Goal: Task Accomplishment & Management: Manage account settings

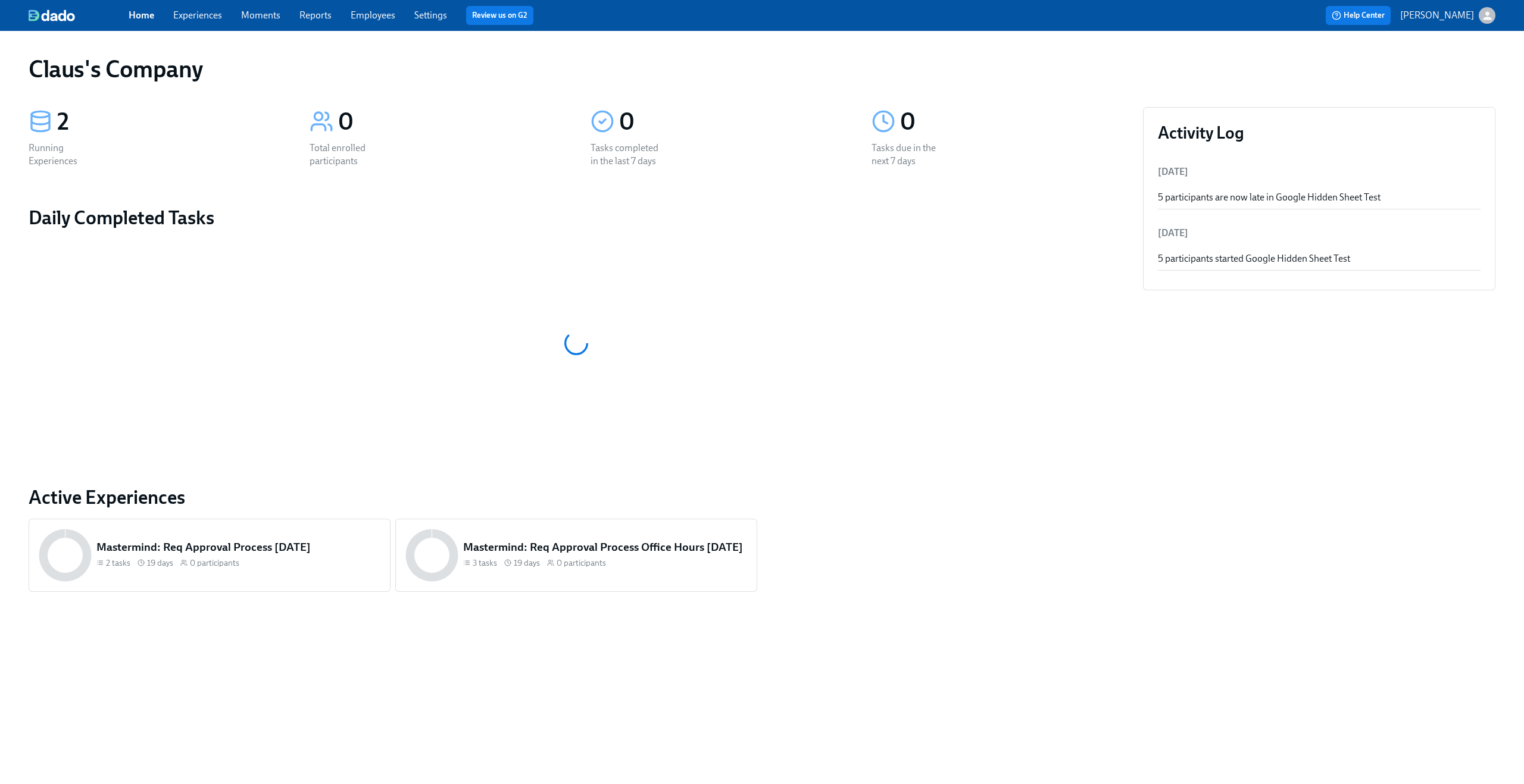
click at [1485, 9] on div "button" at bounding box center [1486, 15] width 16 height 16
click at [1455, 68] on span "Switch organization..." at bounding box center [1430, 70] width 112 height 13
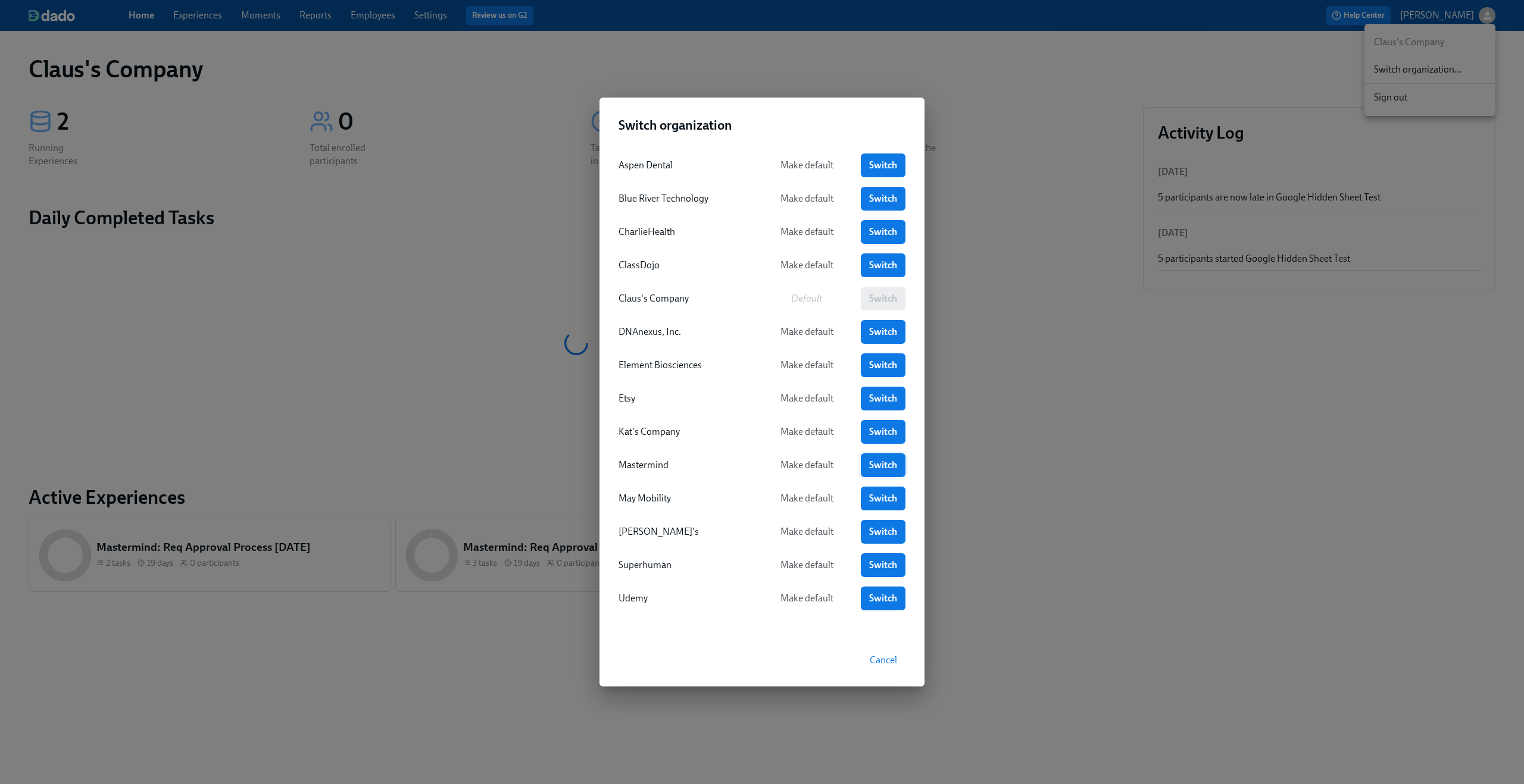
click at [886, 464] on span "Switch" at bounding box center [883, 465] width 28 height 12
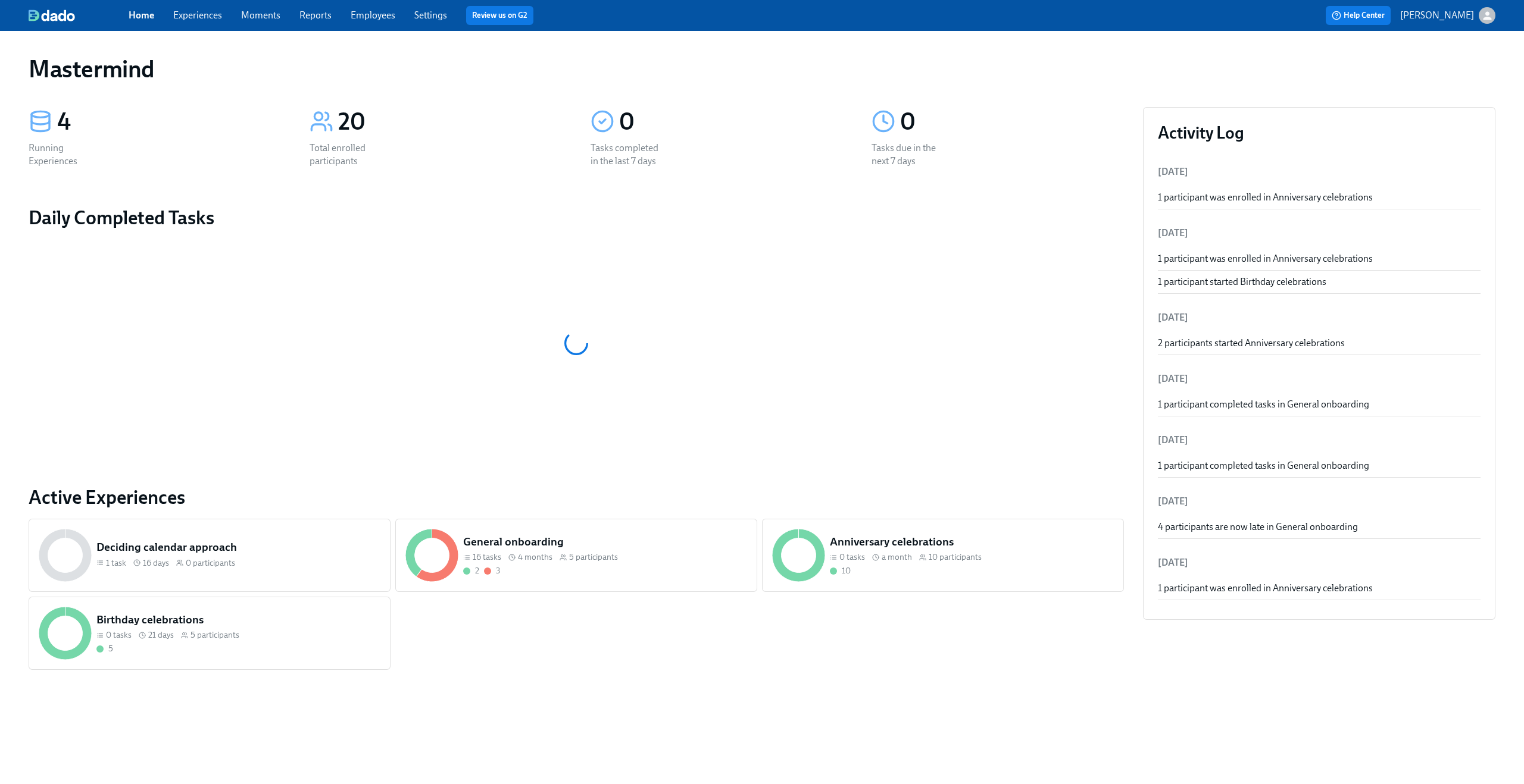
click at [205, 15] on link "Experiences" at bounding box center [198, 15] width 49 height 11
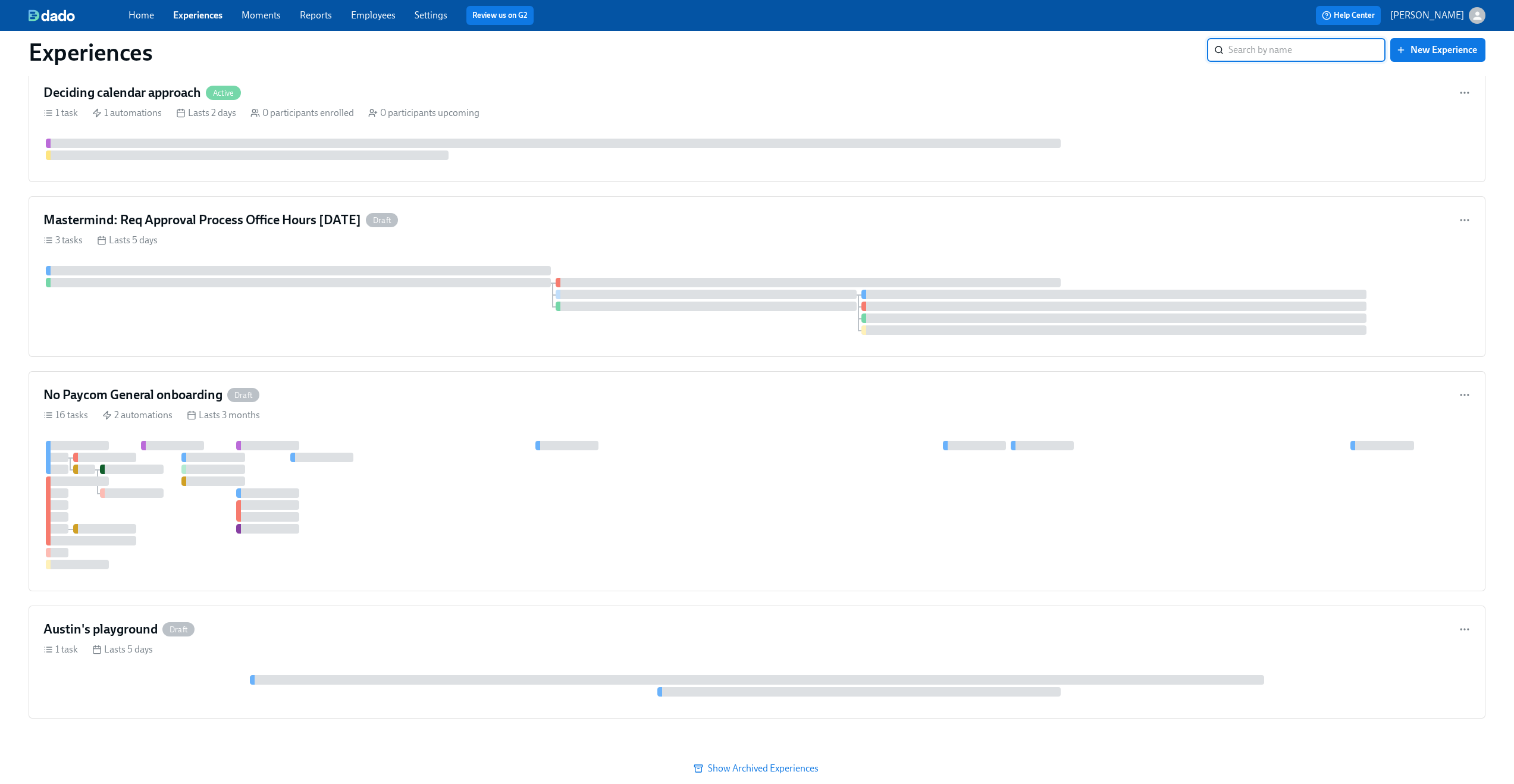
scroll to position [644, 0]
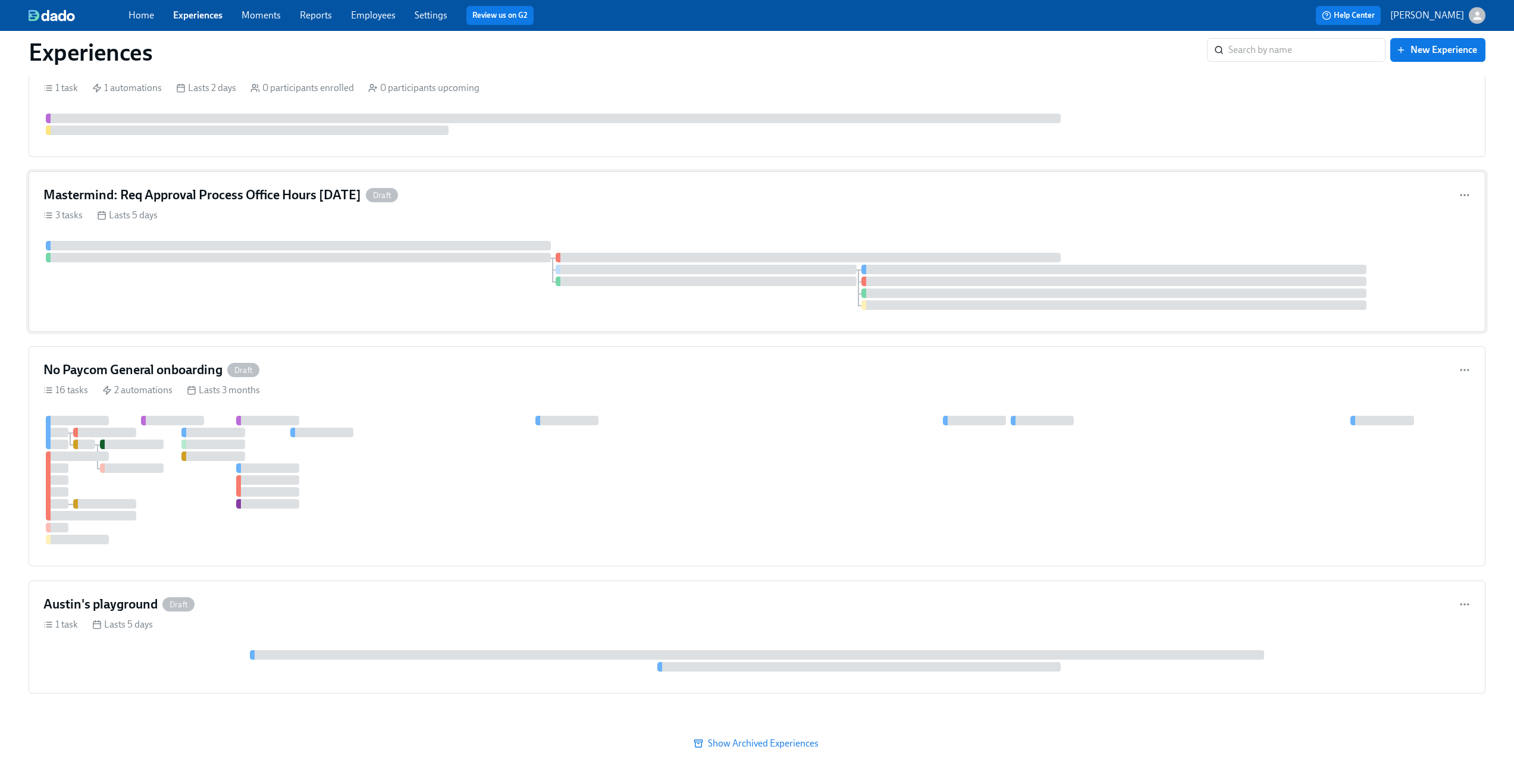
click at [623, 218] on div "3 tasks Lasts 5 days" at bounding box center [757, 216] width 1427 height 13
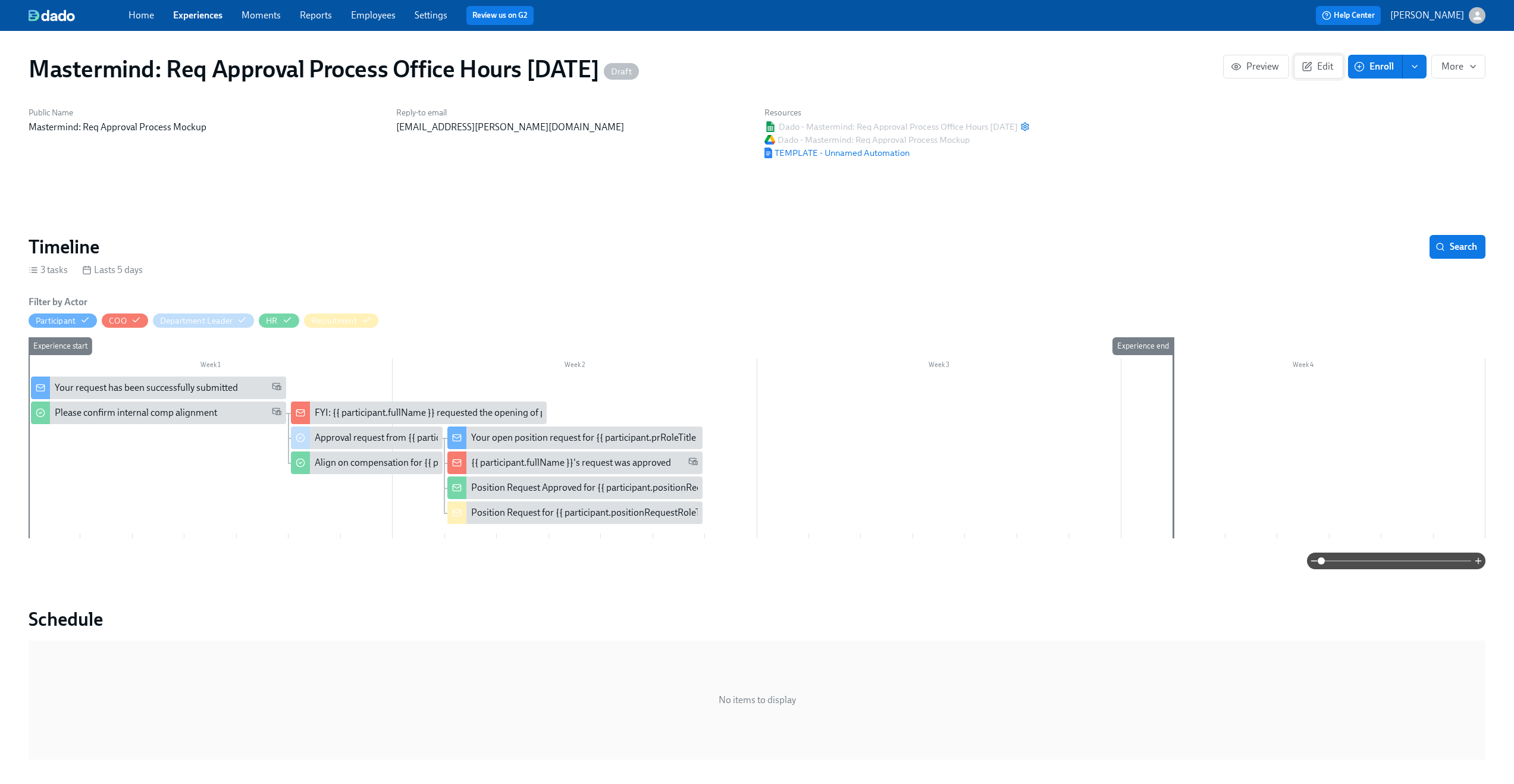
click at [1310, 67] on icon "button" at bounding box center [1307, 67] width 11 height 11
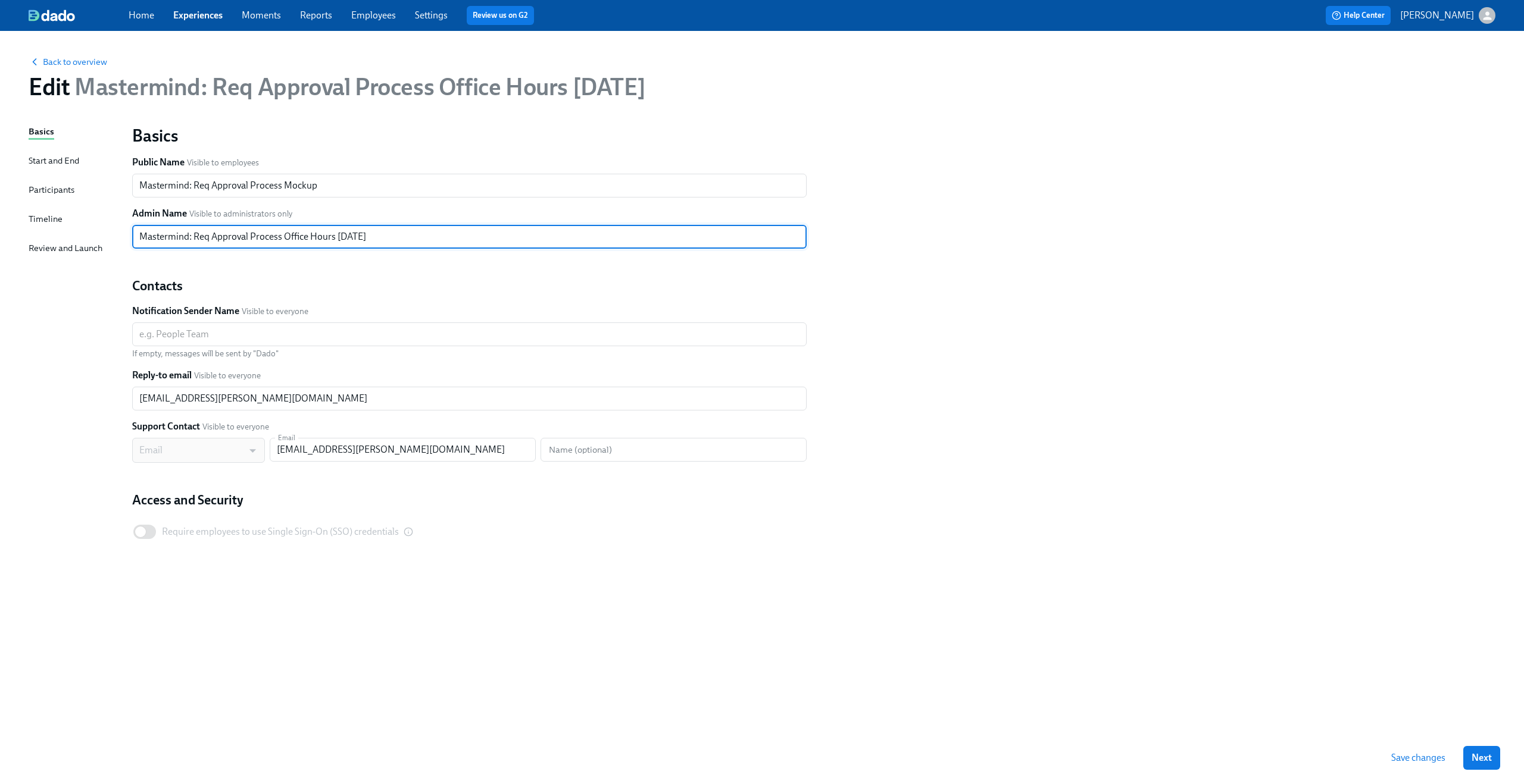
drag, startPoint x: 283, startPoint y: 238, endPoint x: 418, endPoint y: 243, distance: 135.1
click at [418, 243] on input "Mastermind: Req Approval Process Office Hours 09/17/2025" at bounding box center [469, 237] width 674 height 24
type input "Mastermind: Req Approval Process"
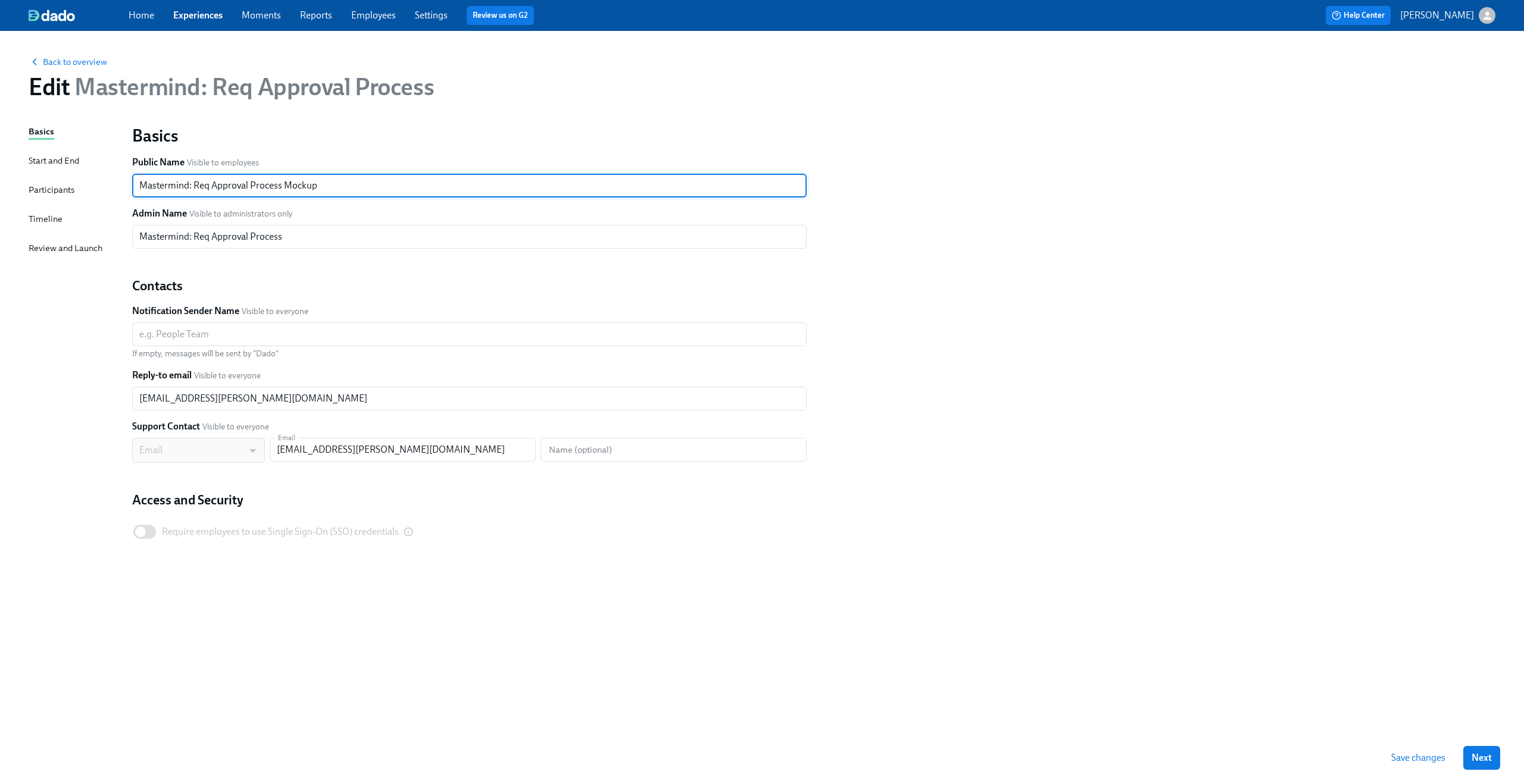
drag, startPoint x: 284, startPoint y: 184, endPoint x: 353, endPoint y: 187, distance: 69.1
click at [353, 187] on input "Mastermind: Req Approval Process Mockup" at bounding box center [469, 185] width 674 height 24
click at [143, 181] on input "Mastermind: Req Approval Process" at bounding box center [469, 185] width 674 height 24
click at [133, 183] on input "Draft: Mastermind: Req Approval Process" at bounding box center [469, 185] width 674 height 24
click at [139, 183] on input "Draft: Mastermind: Req Approval Process" at bounding box center [469, 185] width 674 height 24
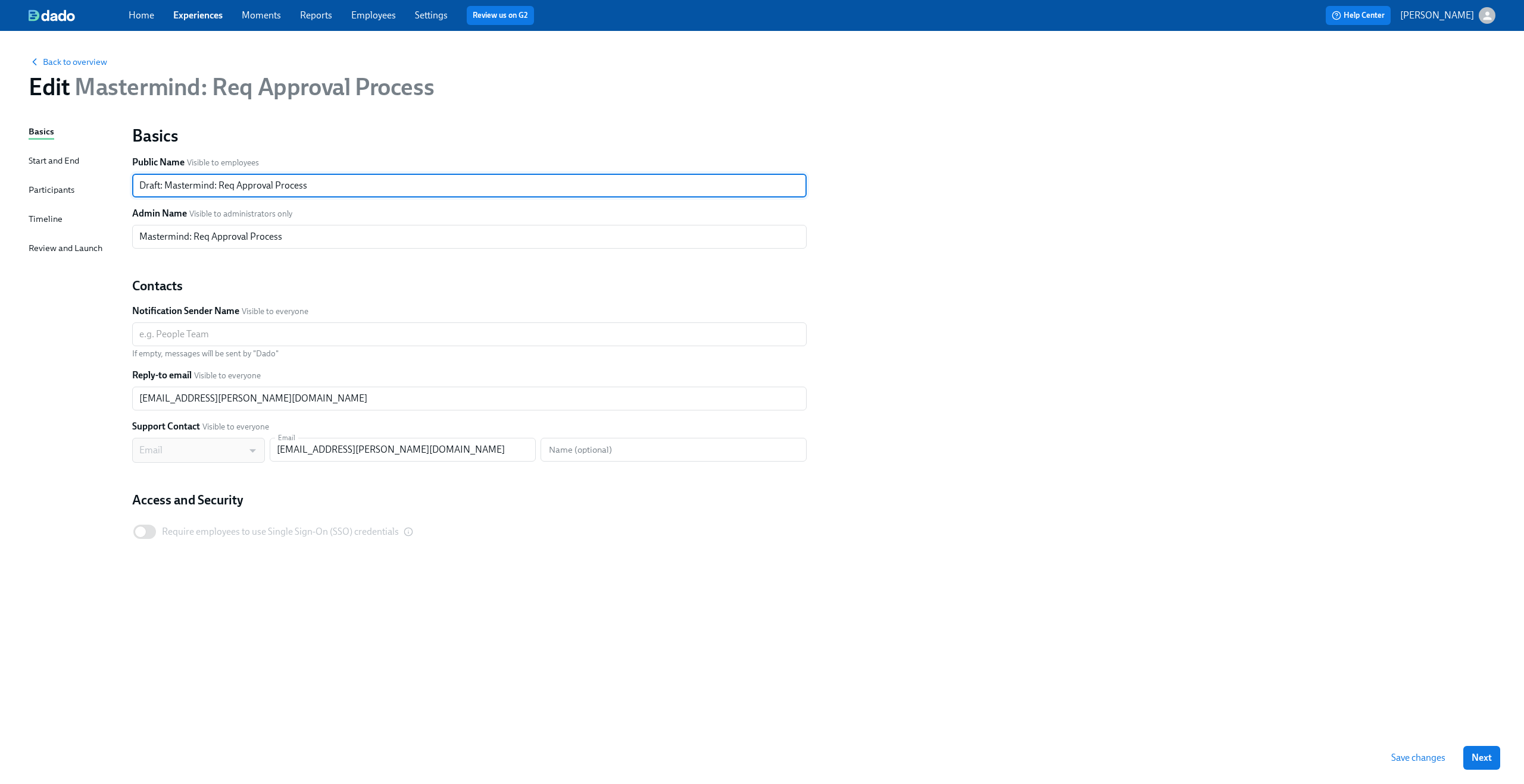
click at [139, 183] on input "Draft: Mastermind: Req Approval Process" at bounding box center [469, 185] width 674 height 24
drag, startPoint x: 167, startPoint y: 185, endPoint x: 121, endPoint y: 185, distance: 46.0
click at [121, 185] on div "Basics Start and End Participants Timeline Review and Launch Basics Public Name…" at bounding box center [761, 428] width 1467 height 607
type input "Mastermind: Req Approval Process"
click at [140, 233] on input "Mastermind: Req Approval Process" at bounding box center [469, 237] width 674 height 24
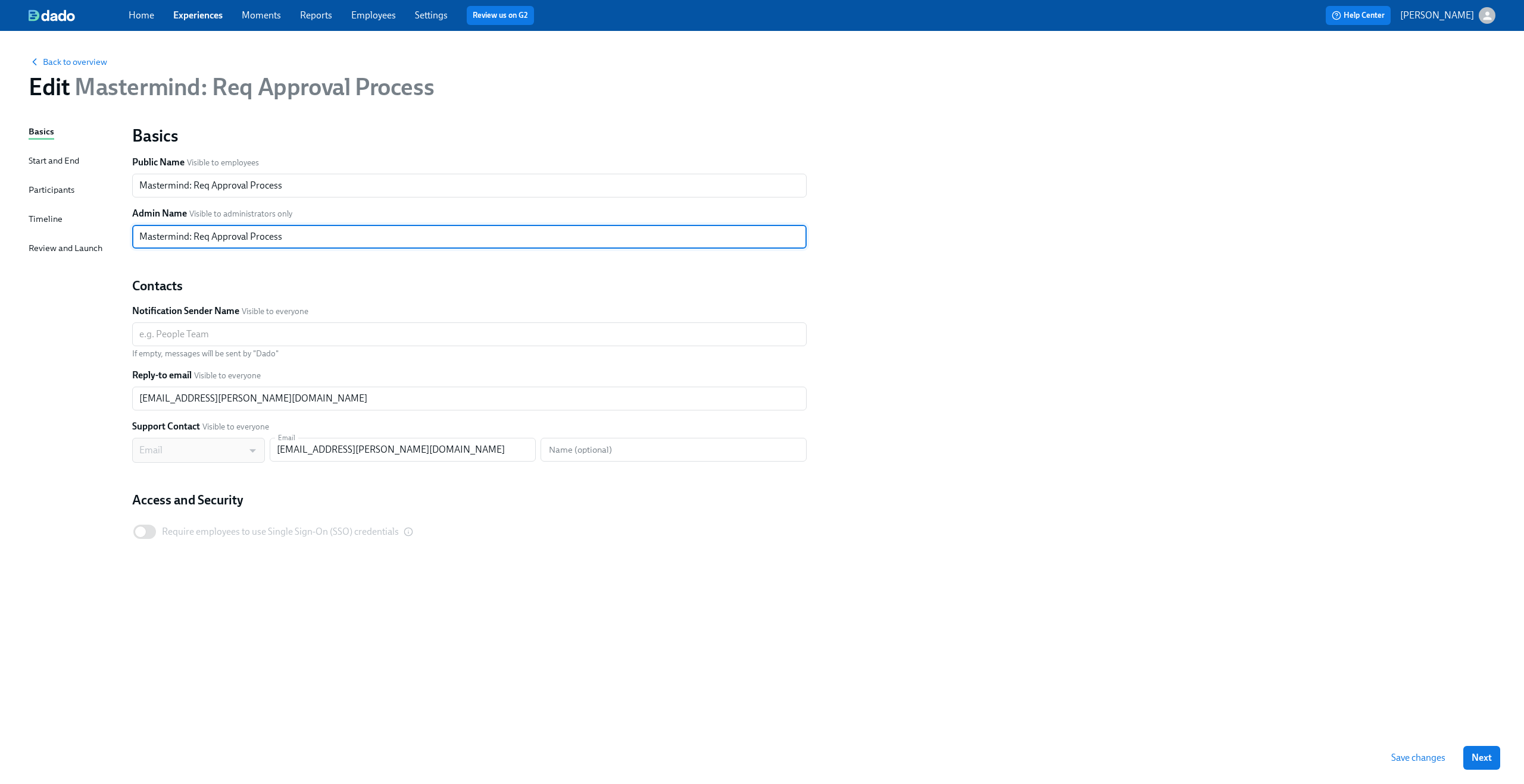
paste input "Draft:"
type input "Draft: Mastermind: Req Approval Process"
click at [426, 273] on div "Basics Public Name Visible to employees Mastermind: Req Approval Process ​ Admi…" at bounding box center [469, 334] width 674 height 420
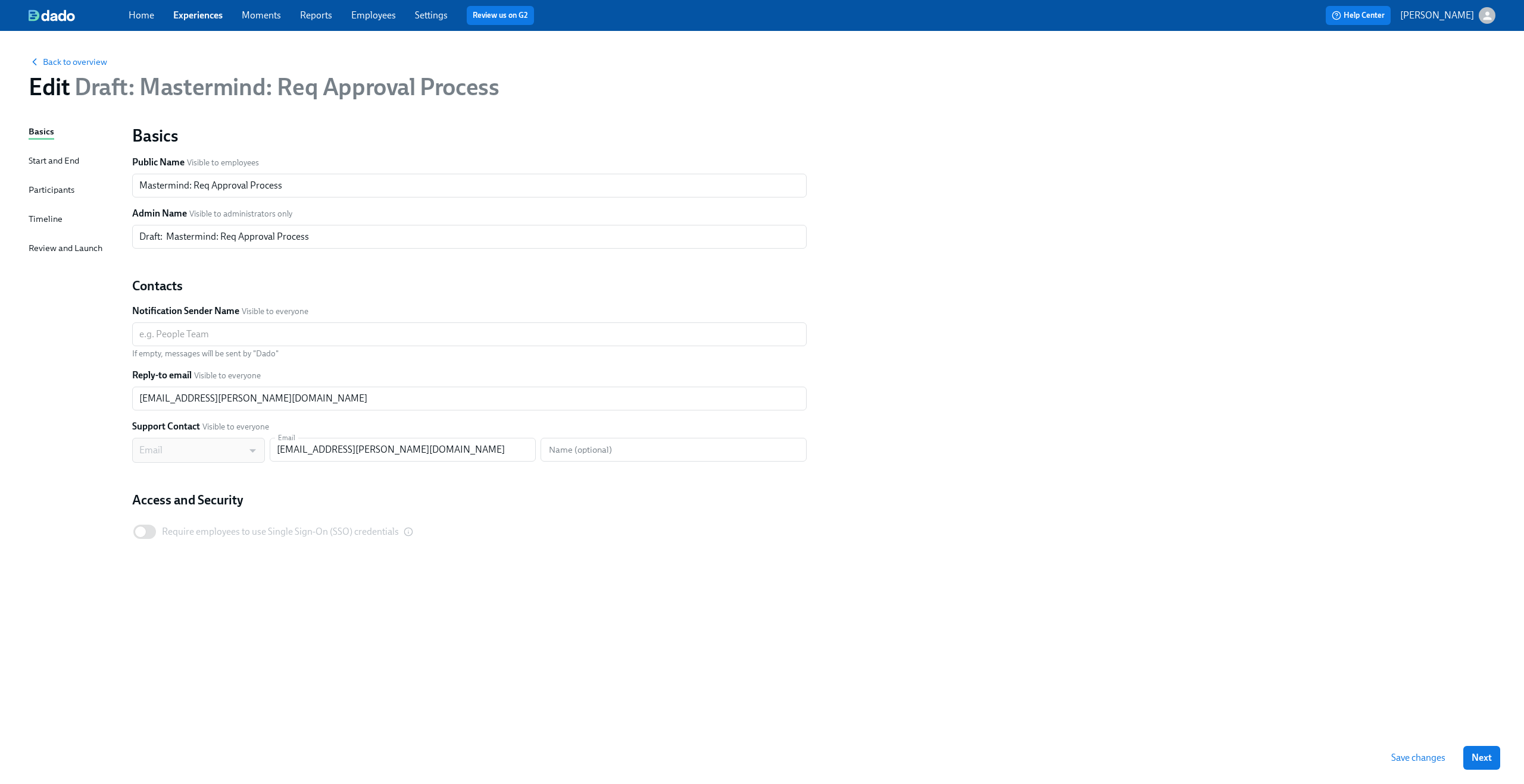
click at [1417, 760] on span "Save changes" at bounding box center [1418, 758] width 54 height 12
click at [52, 60] on span "Back to overview" at bounding box center [67, 62] width 79 height 12
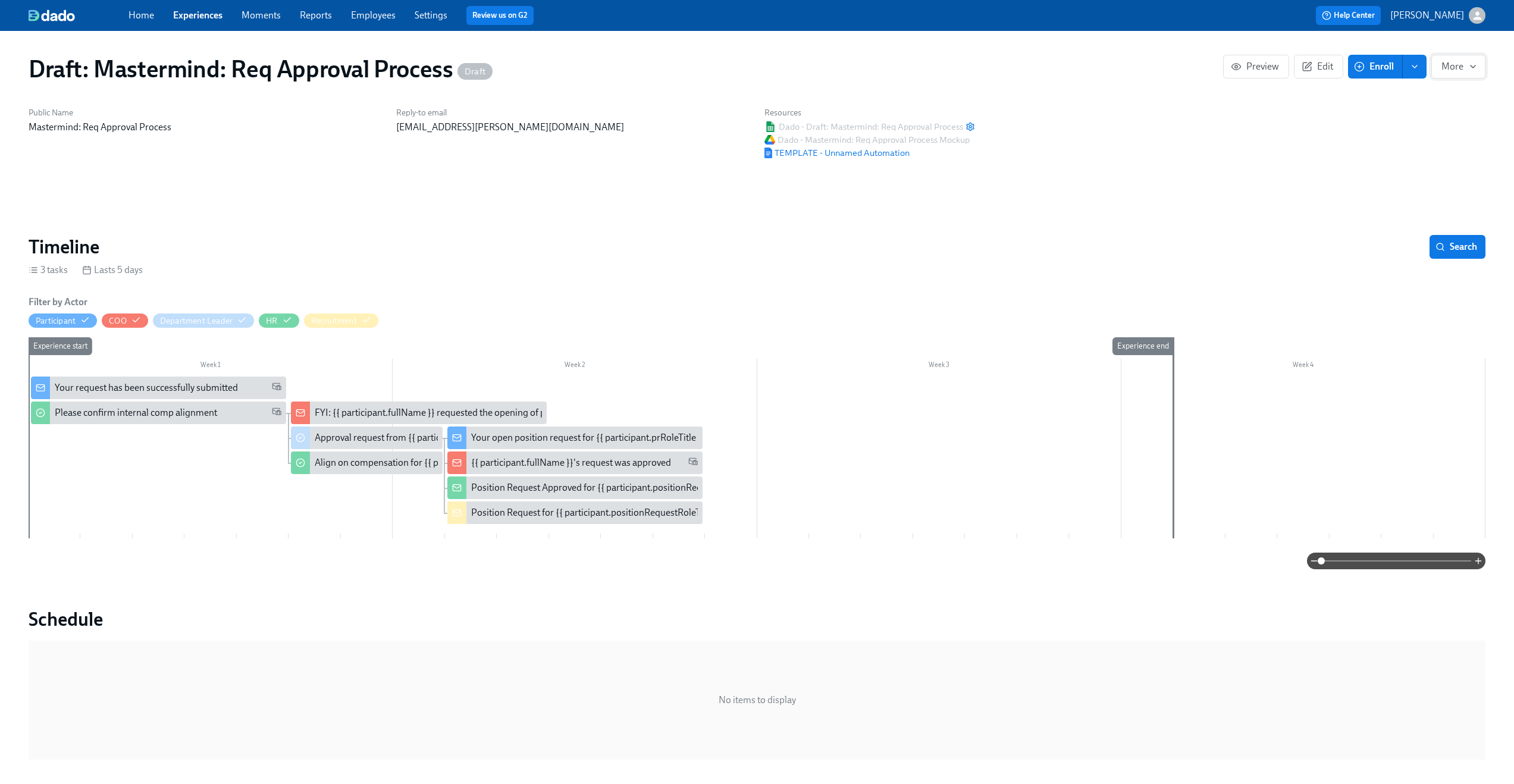
click at [1465, 71] on span "More" at bounding box center [1458, 67] width 34 height 12
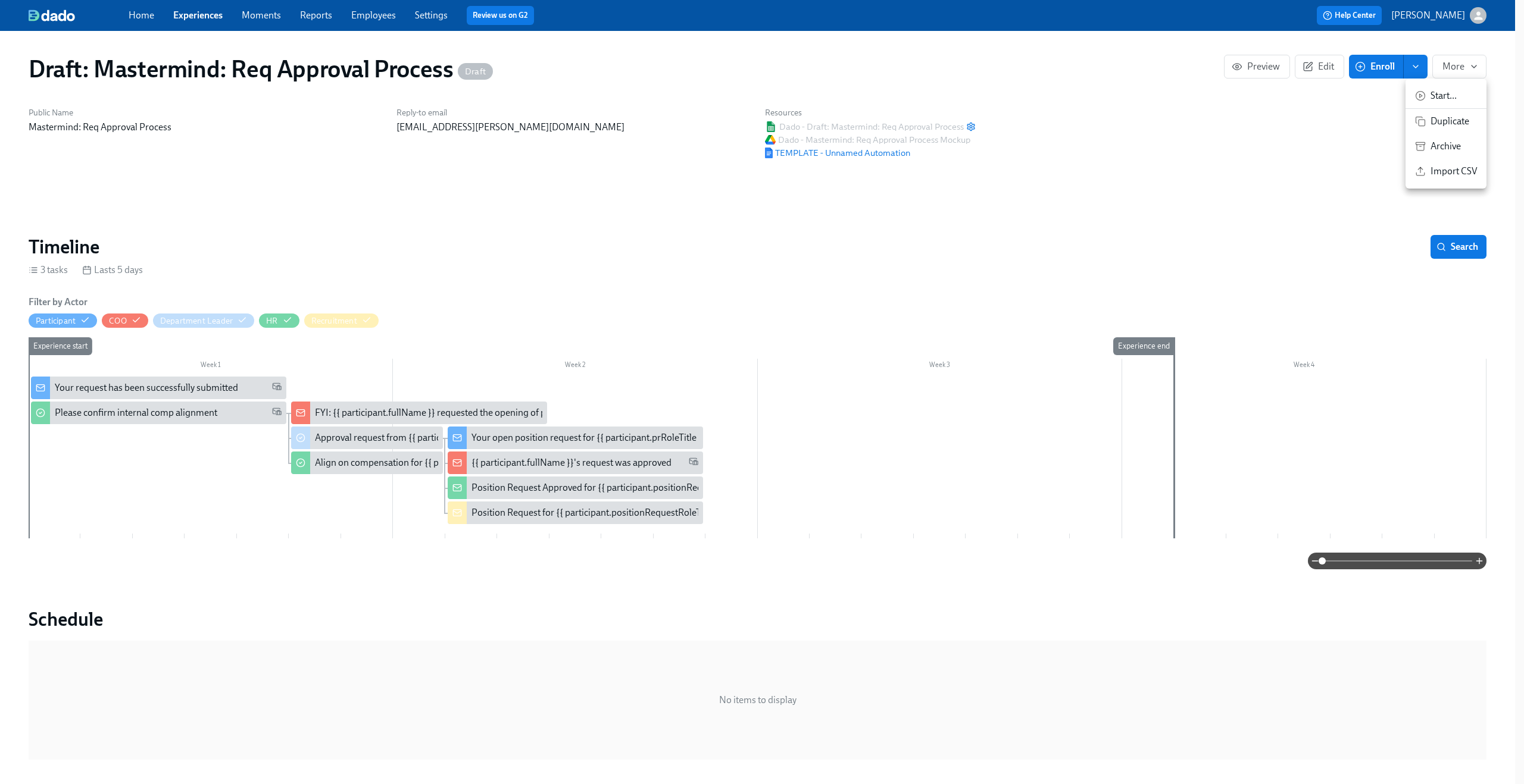
click at [1420, 70] on div at bounding box center [762, 392] width 1524 height 784
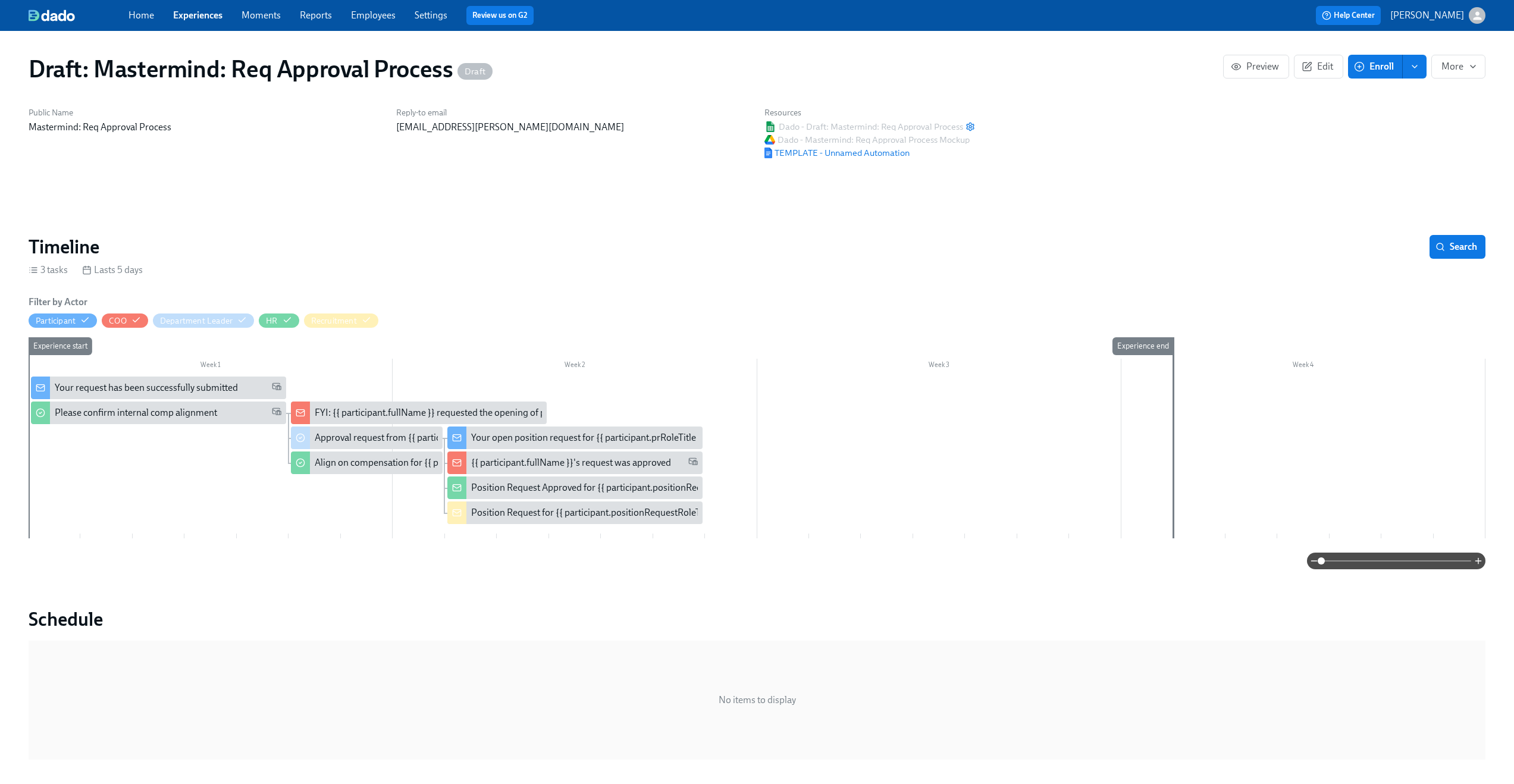
click at [1419, 70] on icon "enroll" at bounding box center [1414, 67] width 9 height 9
click at [1398, 125] on span "Enrollment form" at bounding box center [1383, 121] width 68 height 13
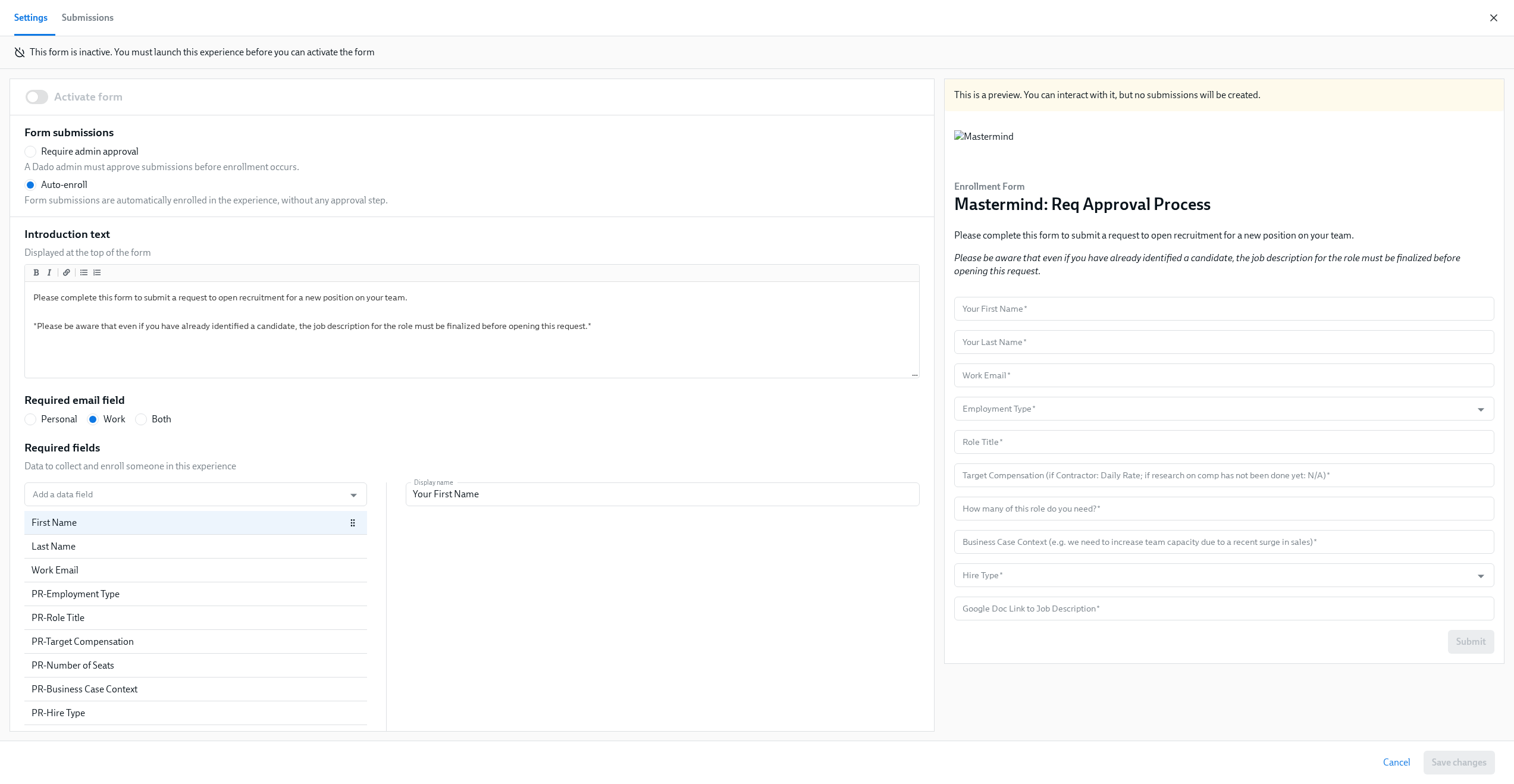
click at [1493, 16] on icon "button" at bounding box center [1494, 18] width 12 height 12
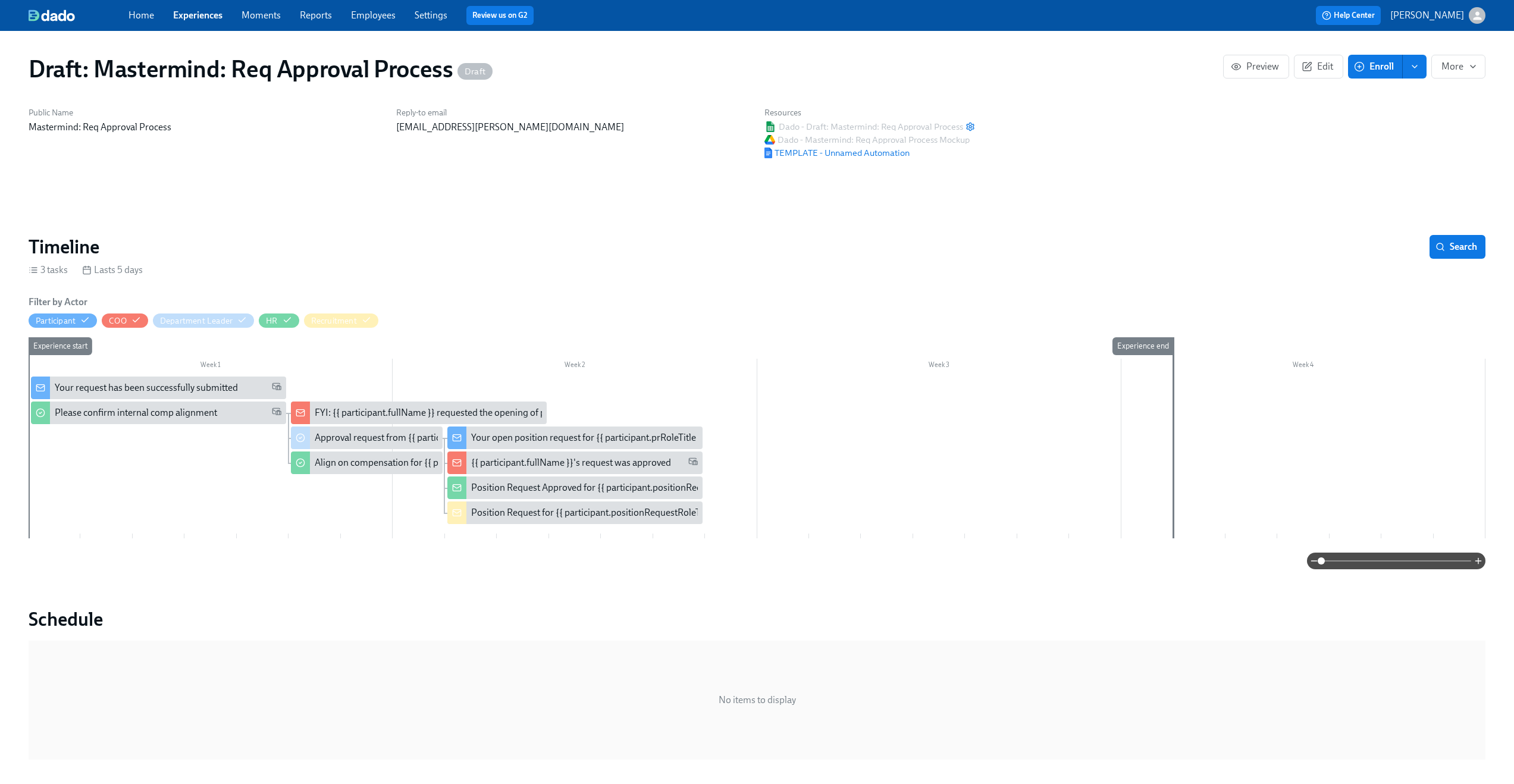
click at [237, 392] on div "Your request has been successfully submitted" at bounding box center [168, 388] width 227 height 13
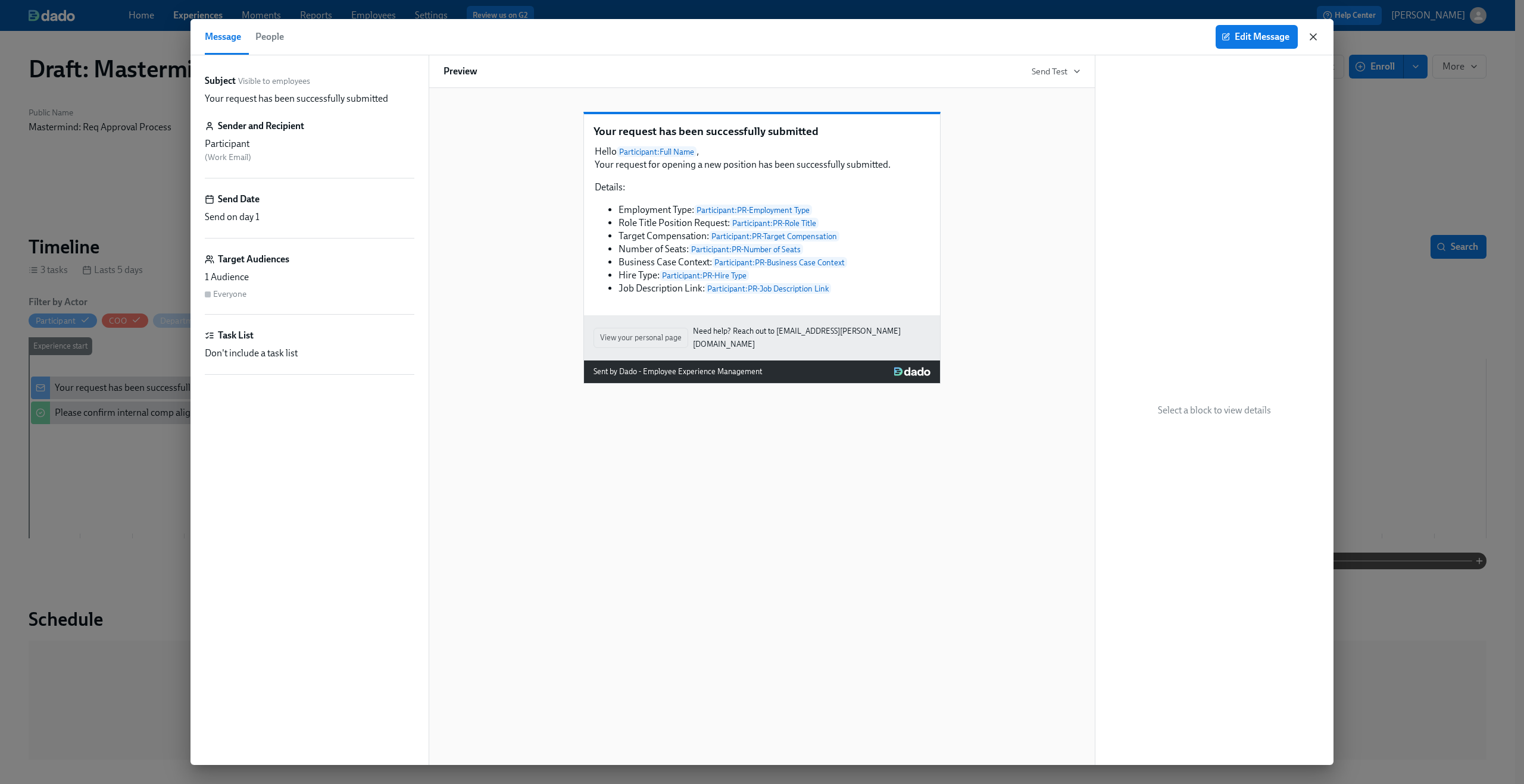
click at [1312, 35] on icon "button" at bounding box center [1313, 37] width 12 height 12
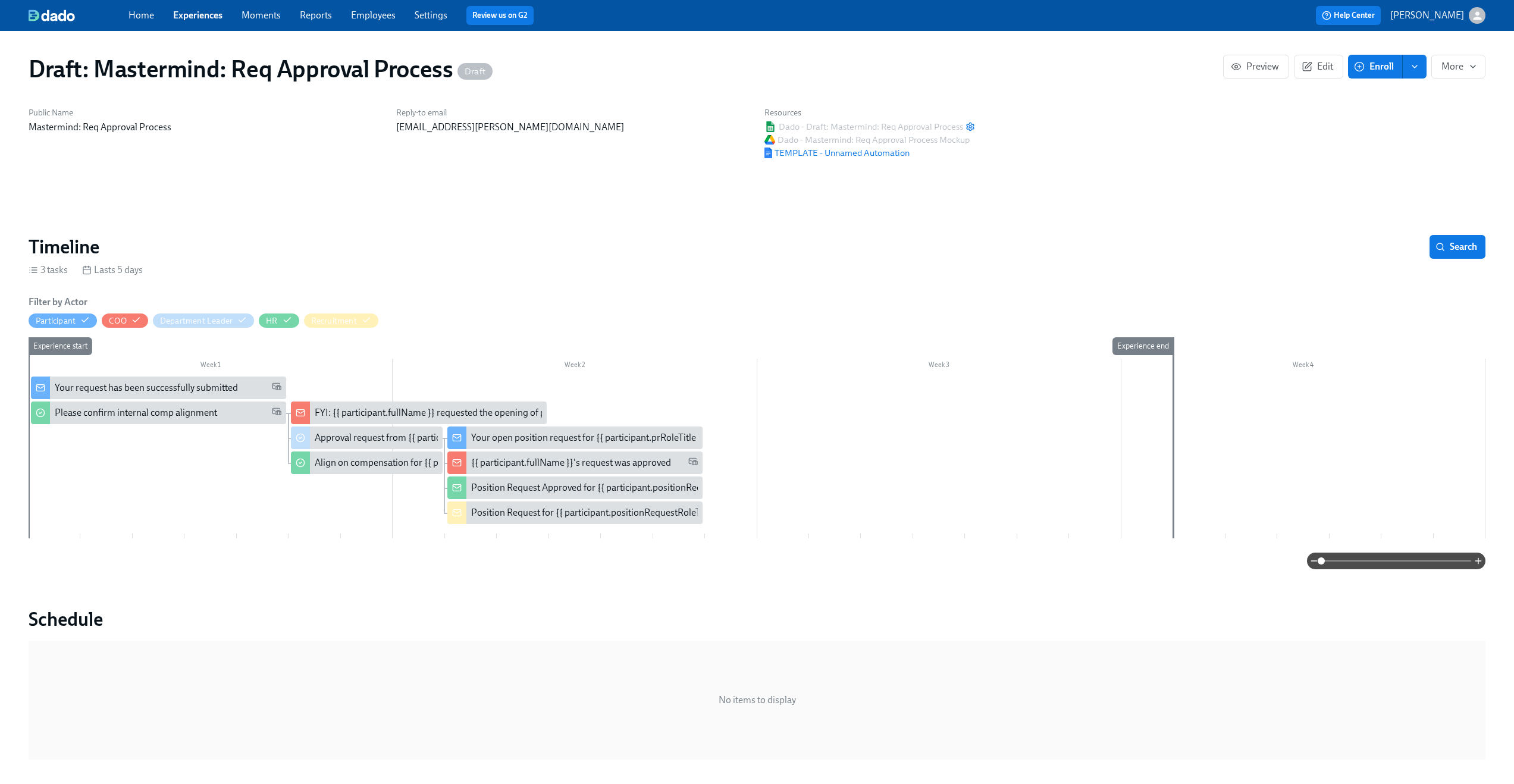
click at [88, 390] on div "Your request has been successfully submitted" at bounding box center [146, 388] width 183 height 13
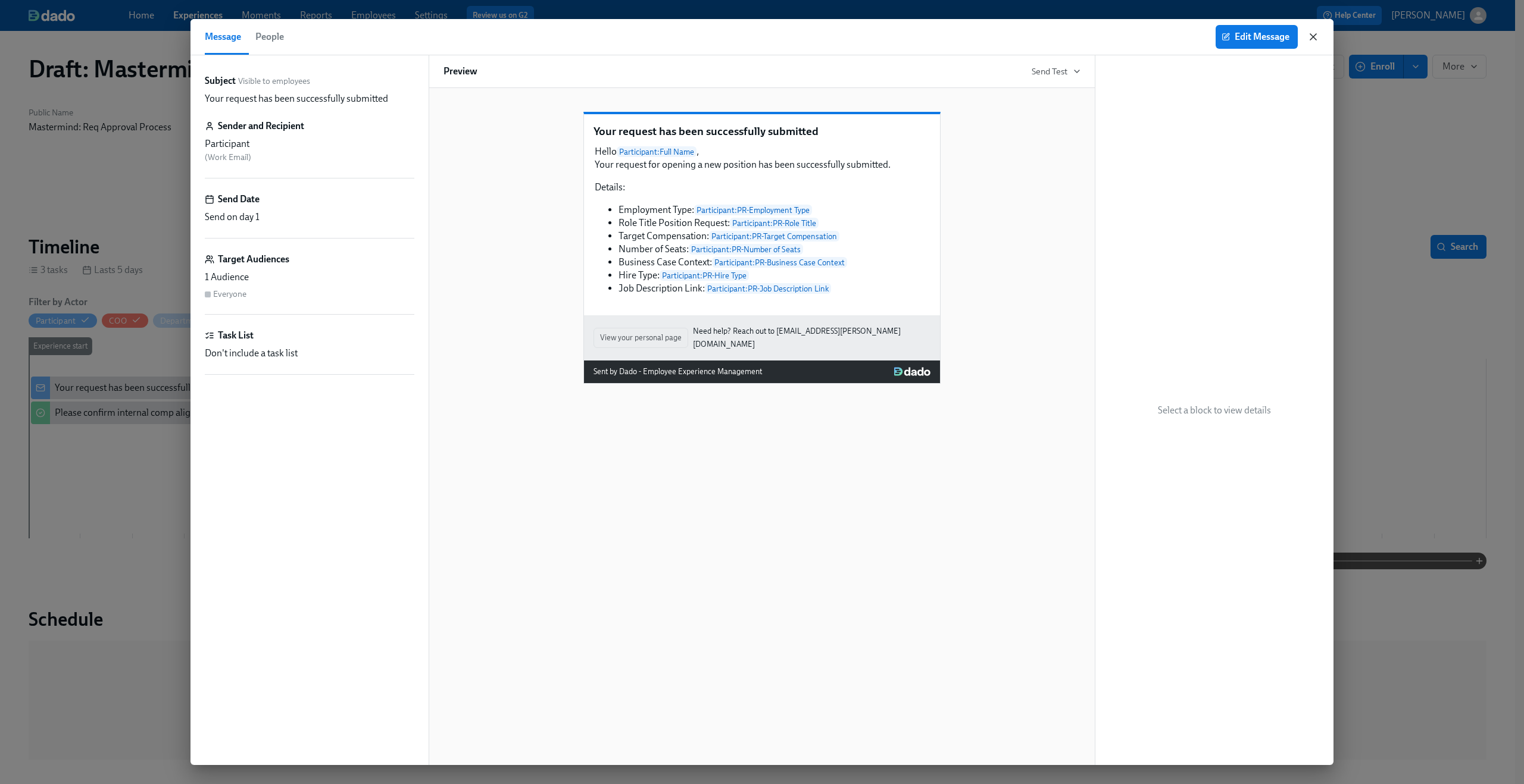
click at [1310, 36] on icon "button" at bounding box center [1313, 37] width 12 height 12
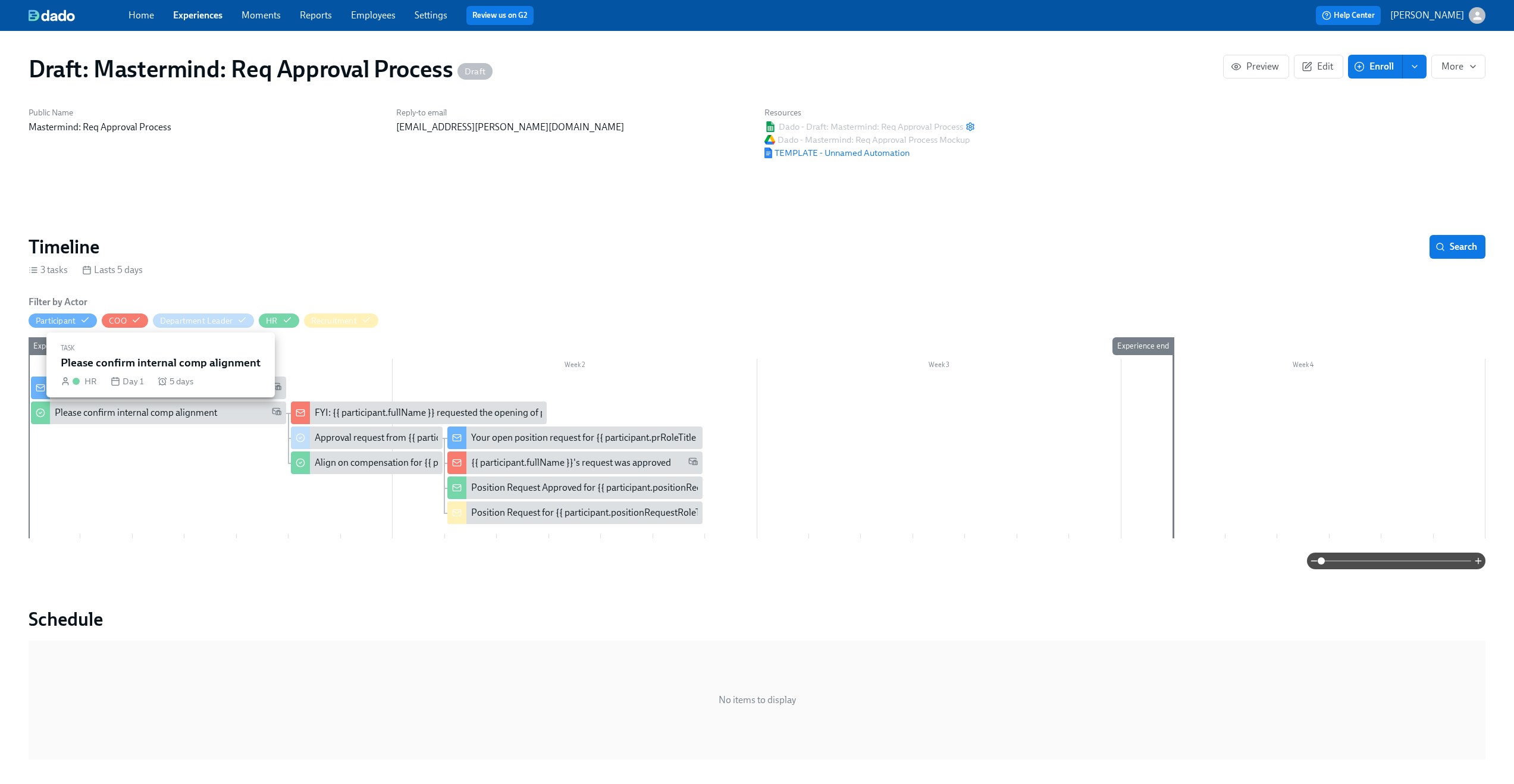
click at [136, 417] on div "Please confirm internal comp alignment" at bounding box center [136, 413] width 162 height 13
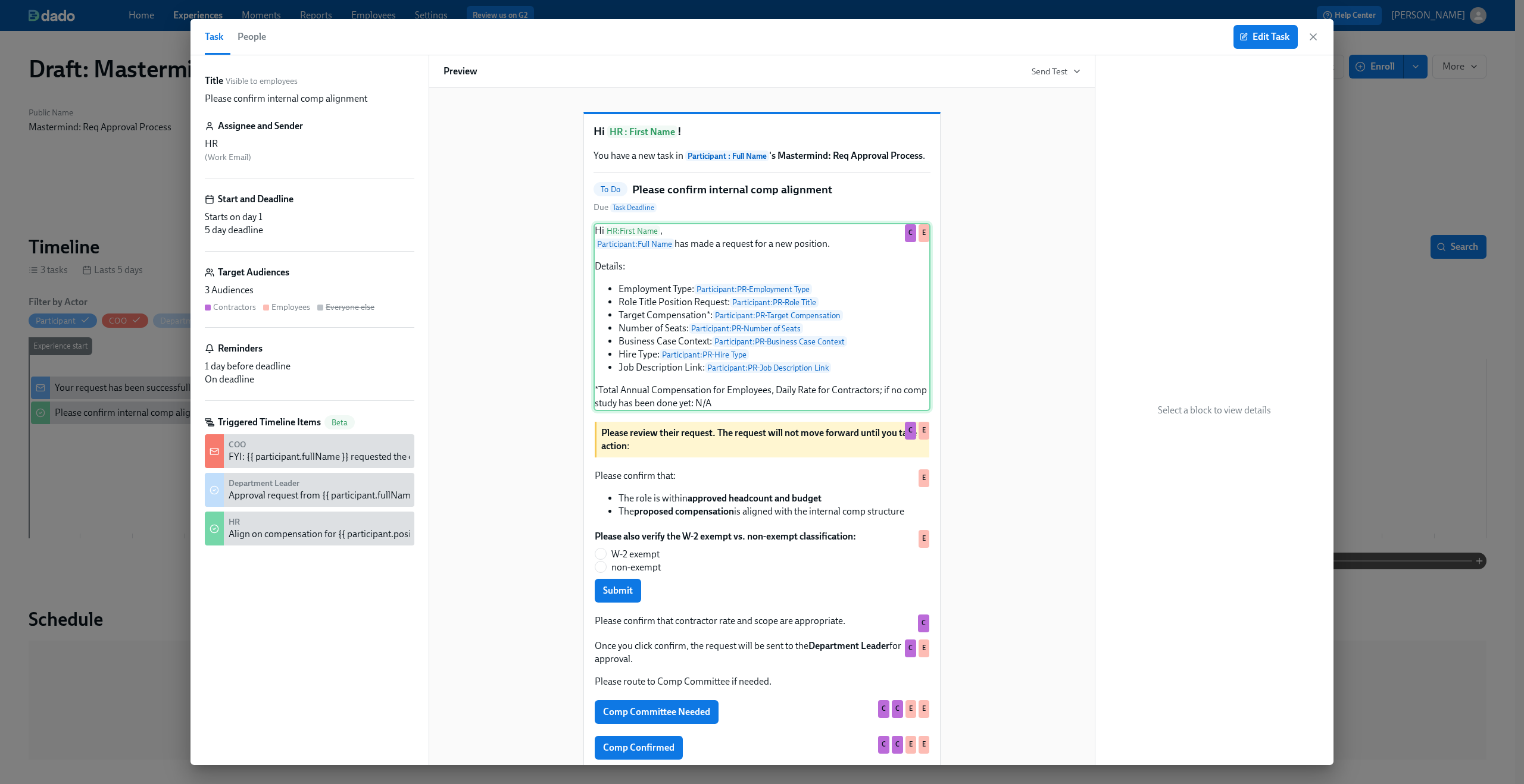
scroll to position [116, 0]
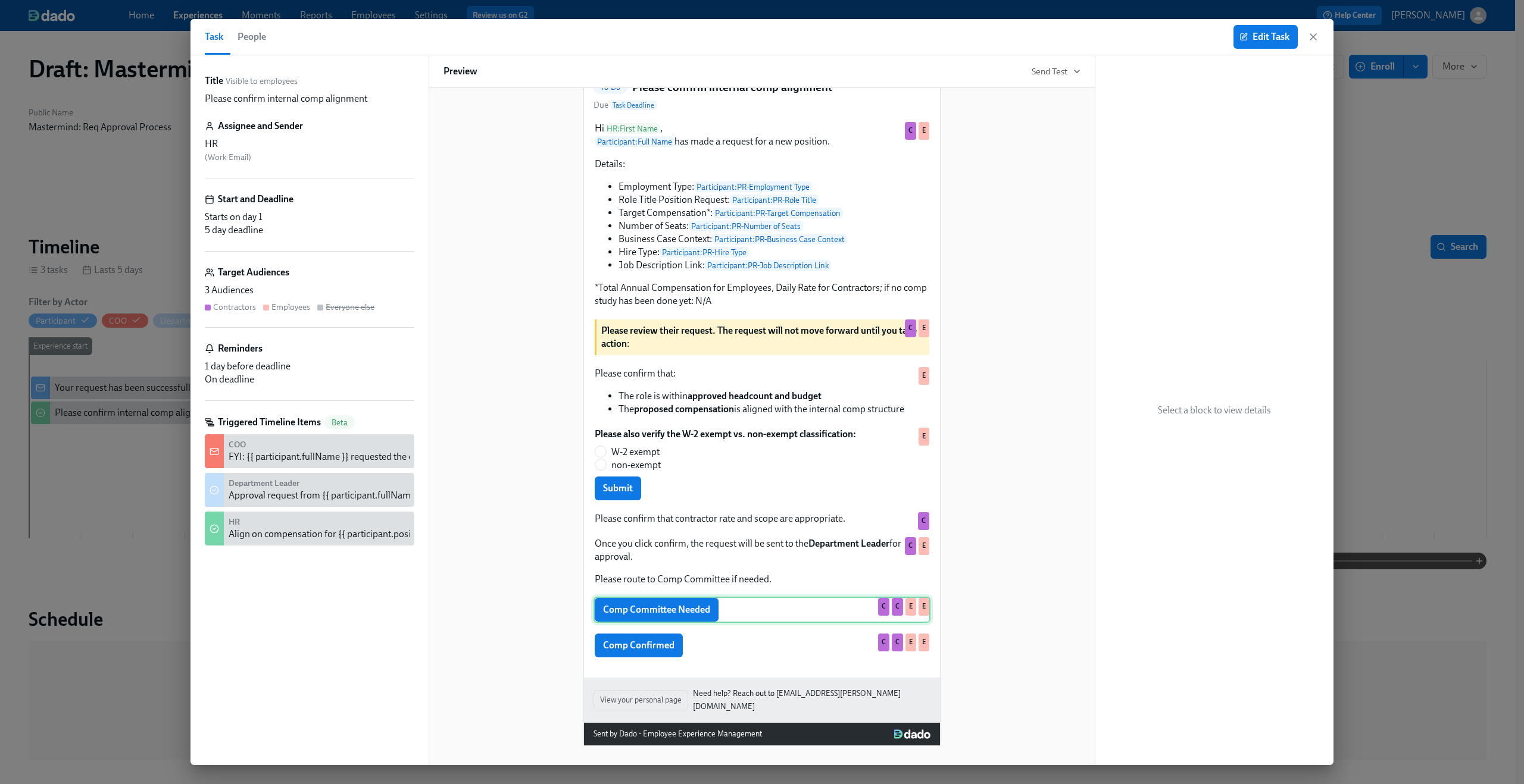
click at [820, 606] on div "Comp Committee Needed C C E E" at bounding box center [761, 610] width 337 height 26
click at [1250, 26] on button "Edit Task" at bounding box center [1265, 37] width 64 height 24
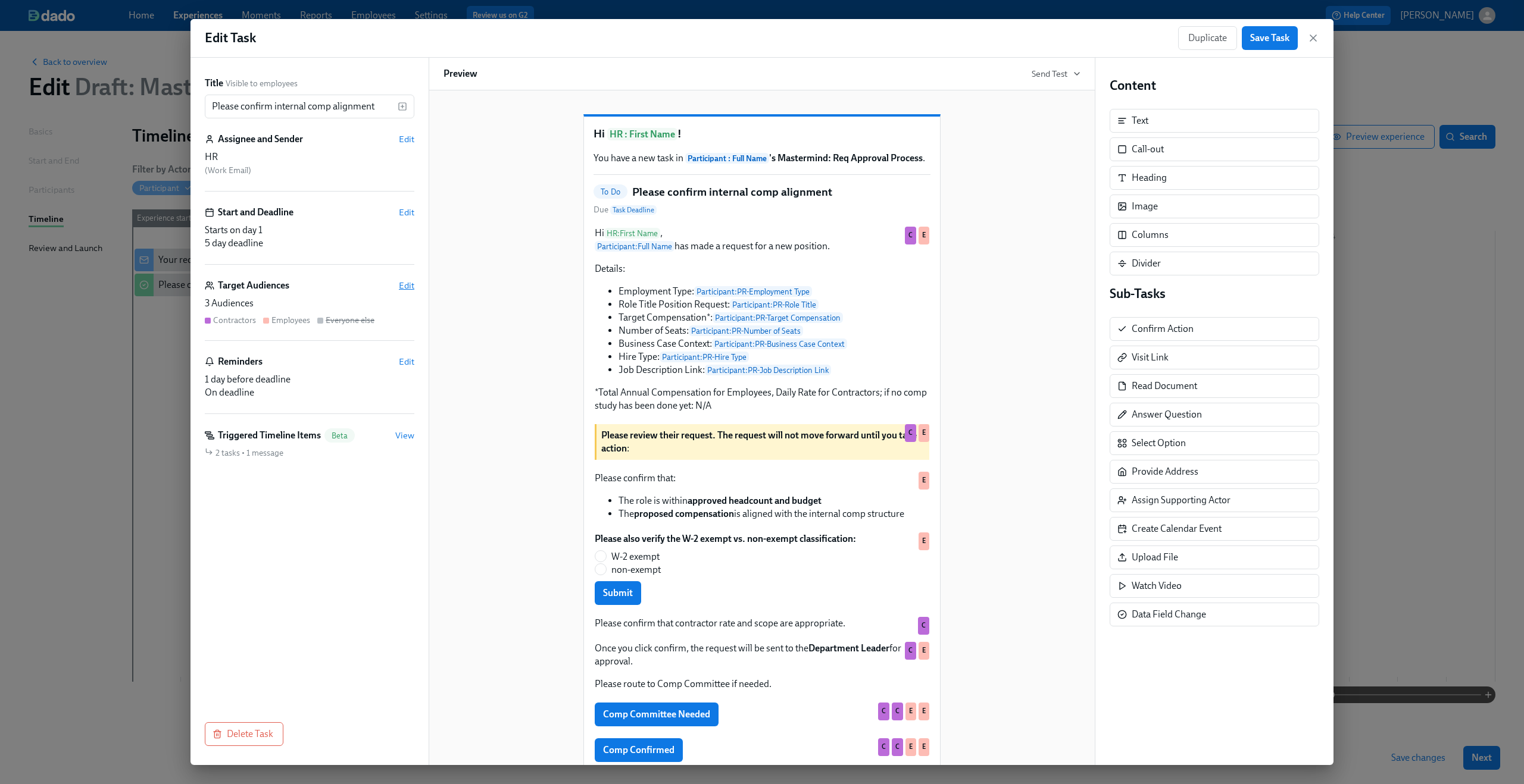
click at [403, 285] on span "Edit" at bounding box center [406, 286] width 15 height 12
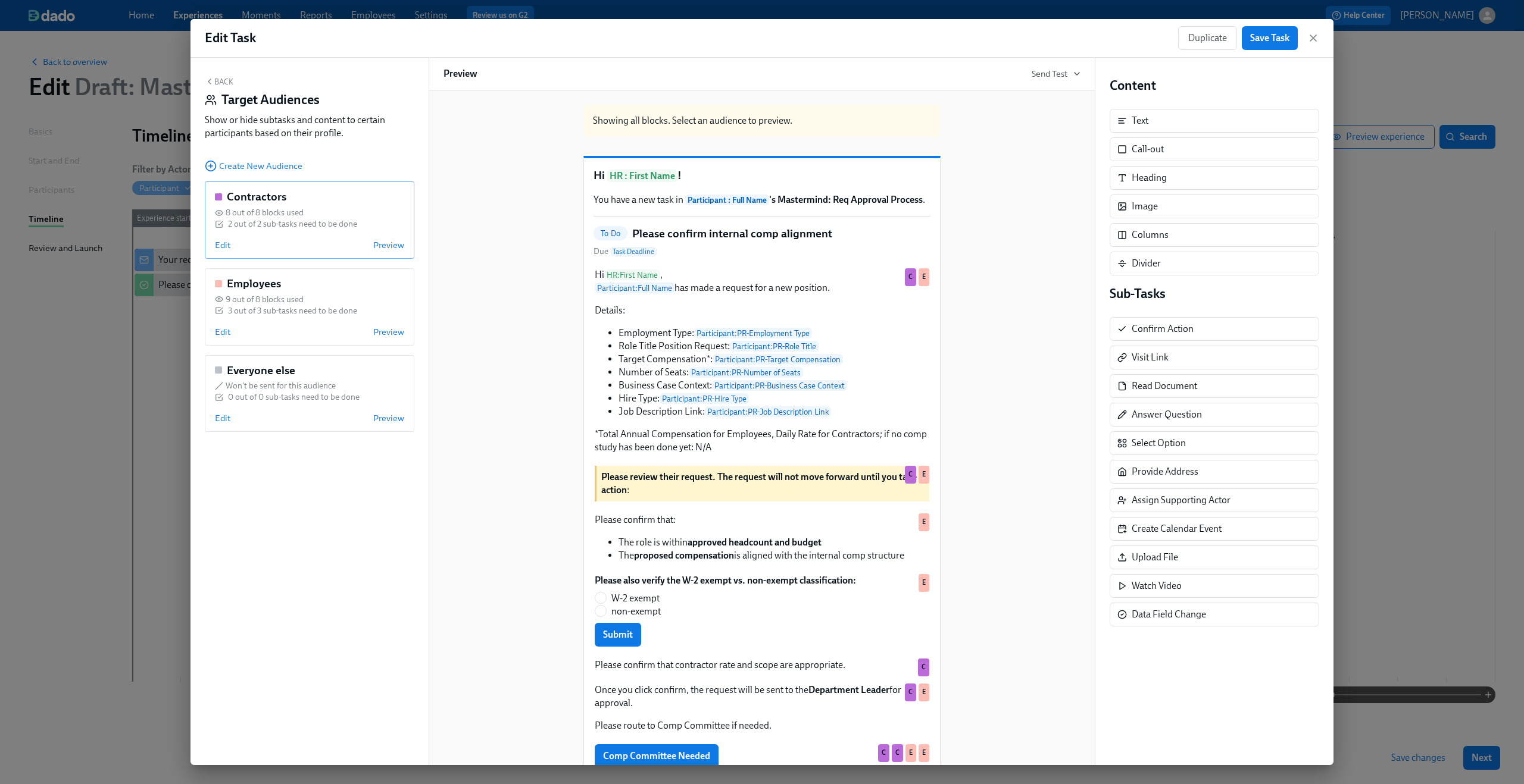
click at [216, 239] on div "Contractors 8 out of 8 blocks used 2 out of 2 sub-tasks need to be done Edit Pr…" at bounding box center [309, 220] width 210 height 77
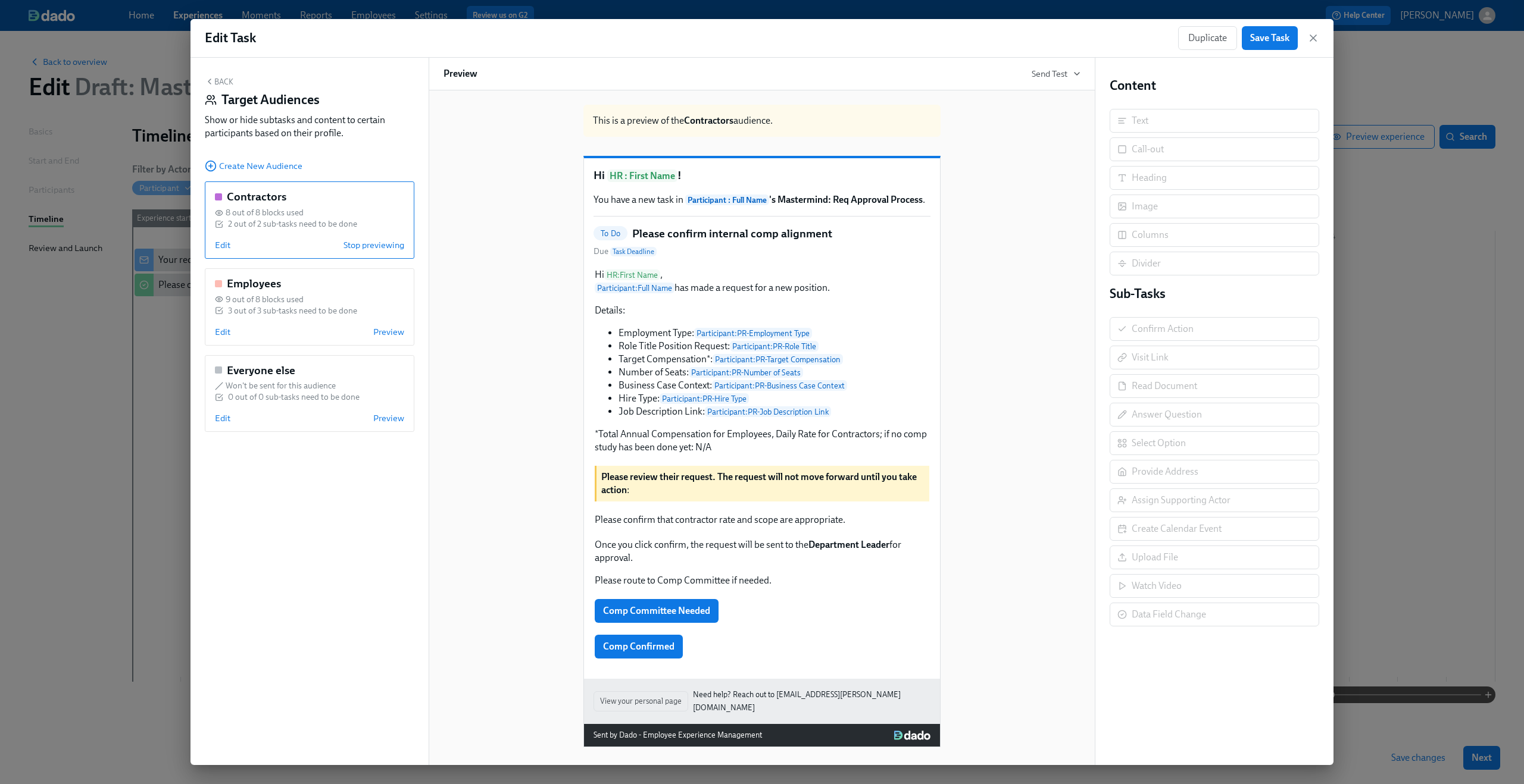
scroll to position [15, 0]
click at [218, 247] on span "Edit" at bounding box center [222, 245] width 15 height 12
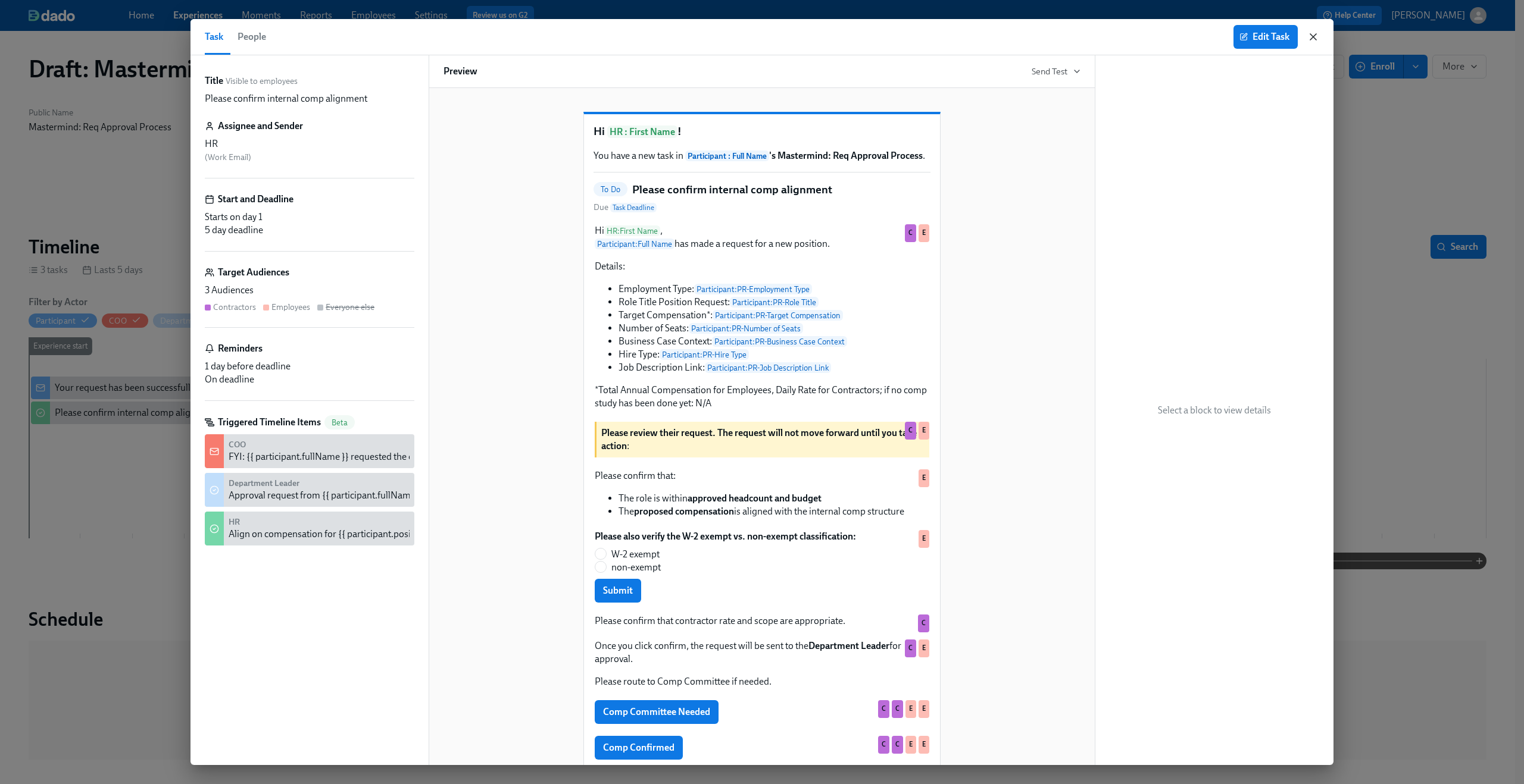
click at [1309, 40] on icon "button" at bounding box center [1313, 37] width 12 height 12
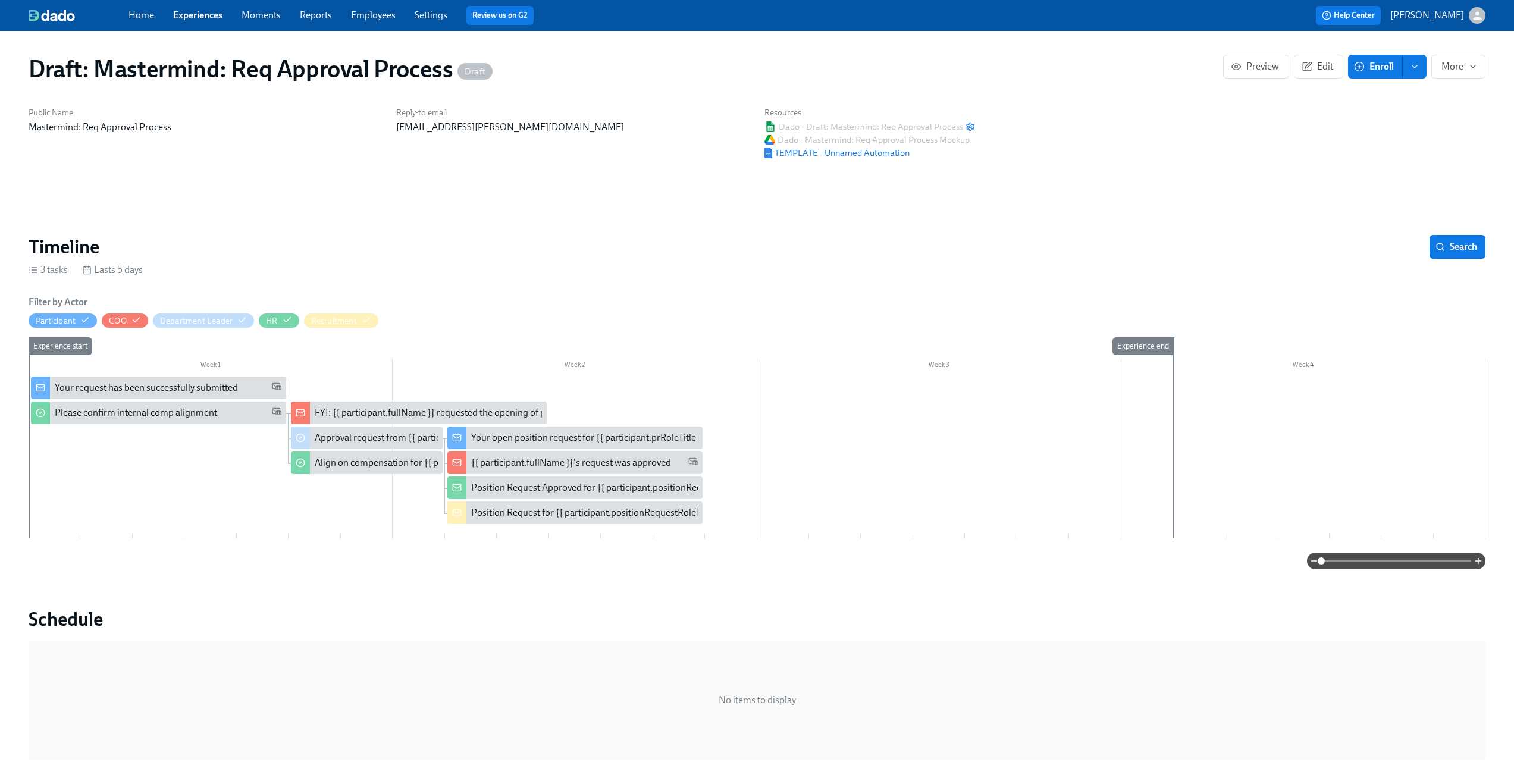
click at [357, 405] on div "FYI: {{ participant.fullName }} requested the opening of position {{ participan…" at bounding box center [418, 413] width 255 height 22
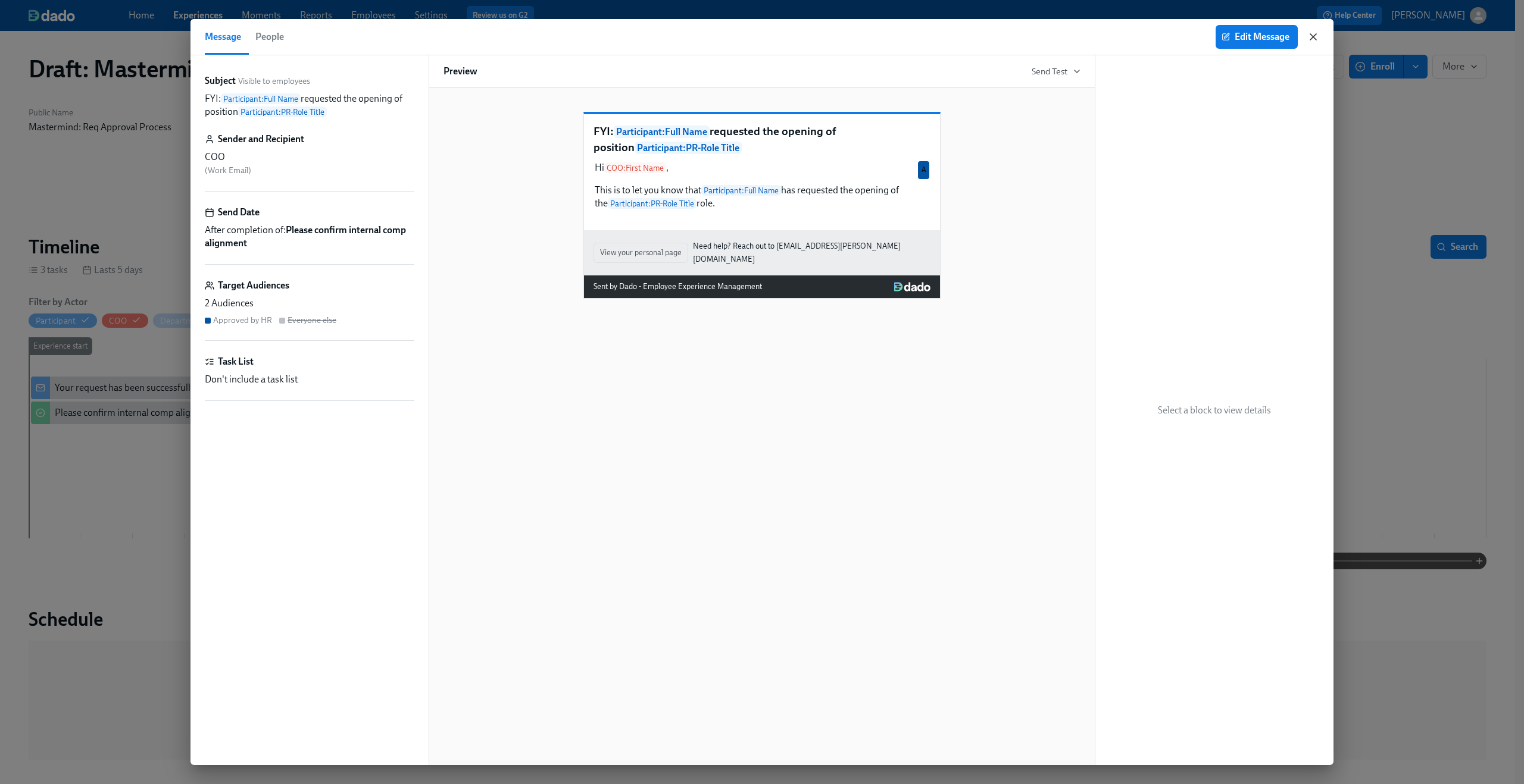
click at [1315, 32] on icon "button" at bounding box center [1313, 37] width 12 height 12
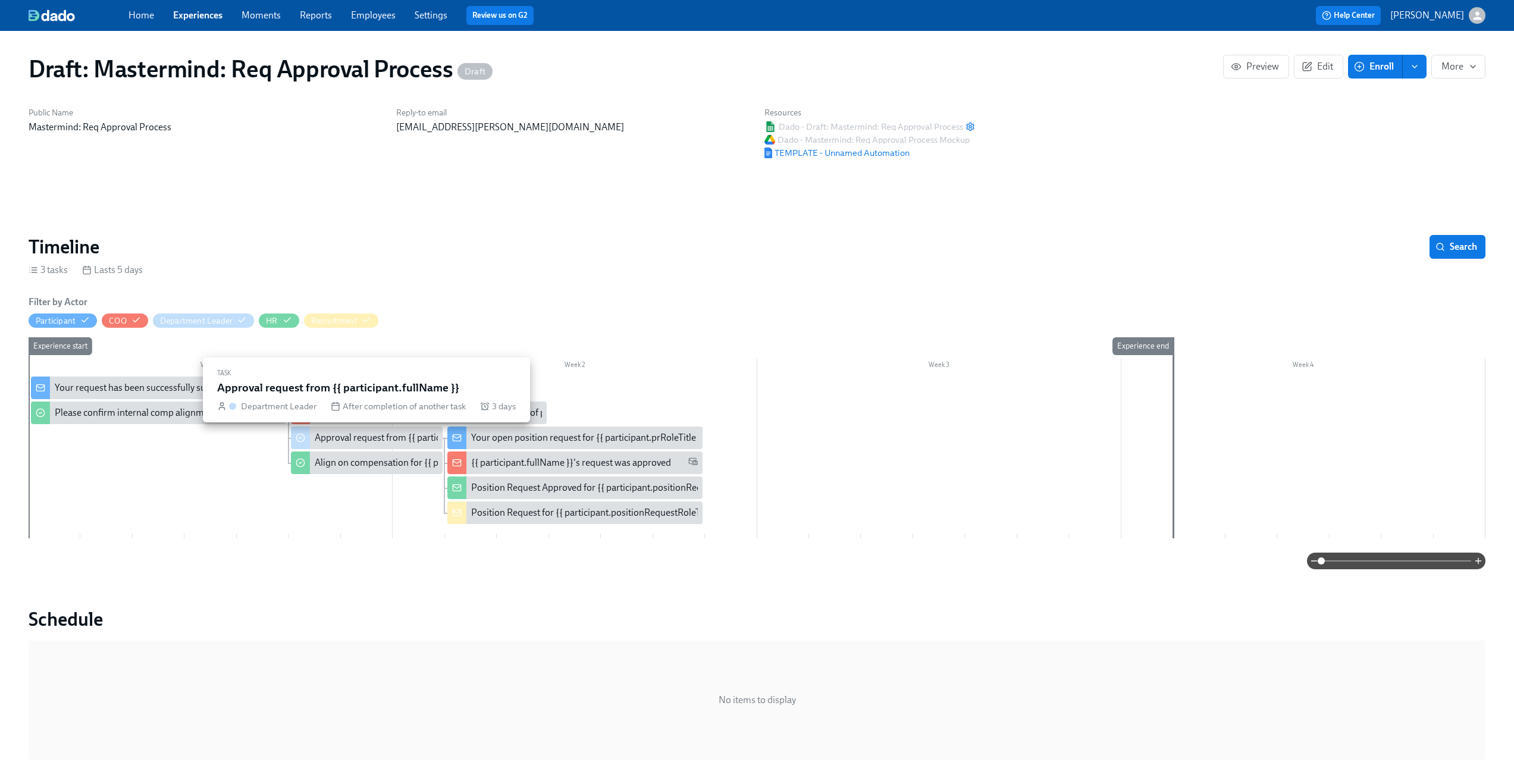
click at [359, 438] on div "Approval request from {{ participant.fullName }}" at bounding box center [412, 438] width 196 height 13
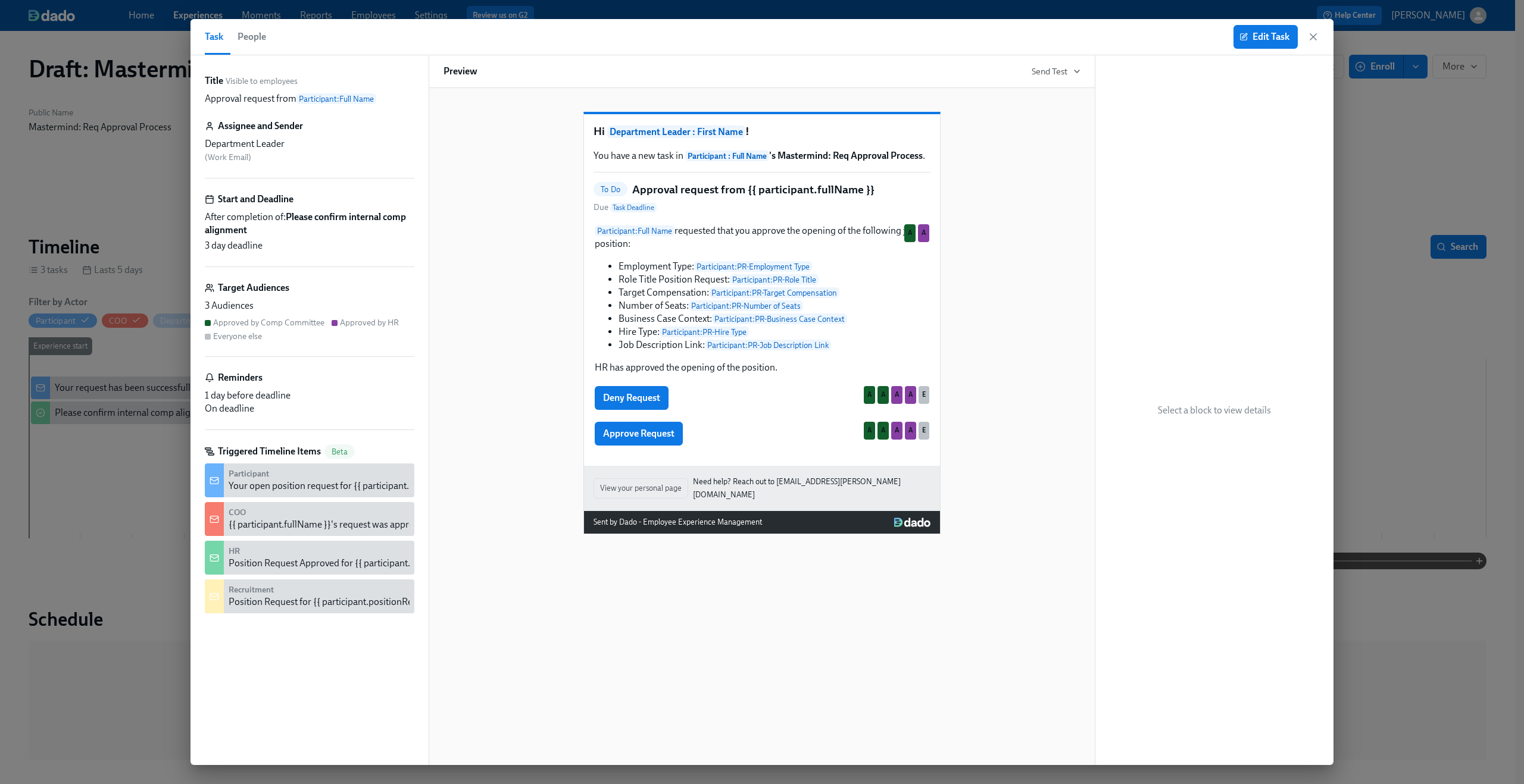
click at [719, 668] on div "Hi Department Leader : First Name ! You have a new task in Participant : Full N…" at bounding box center [762, 427] width 666 height 677
click at [820, 411] on div "Deny Request A A A A E" at bounding box center [761, 398] width 337 height 26
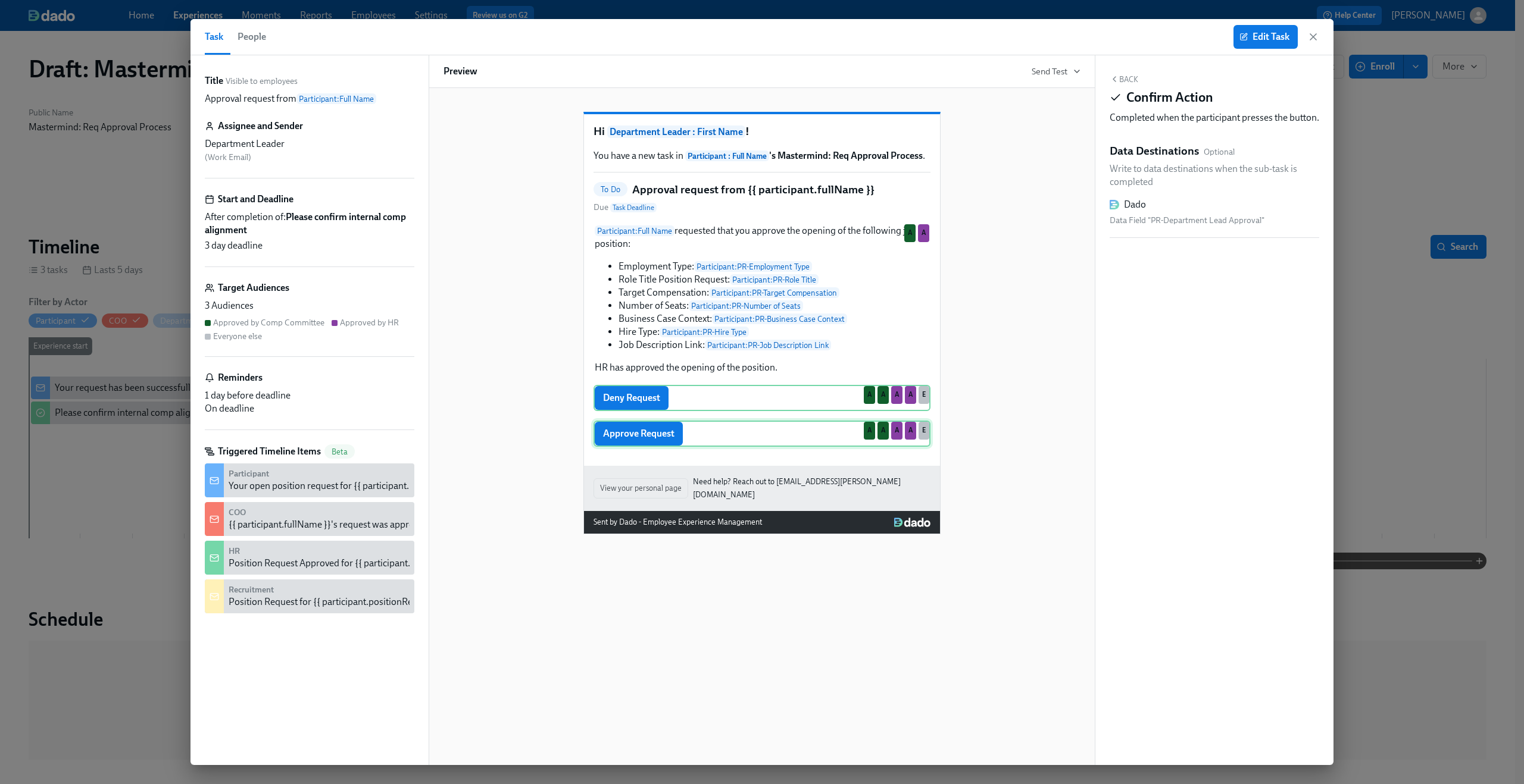
click at [819, 446] on div "Approve Request A A A A E" at bounding box center [761, 434] width 337 height 26
click at [810, 411] on div "Deny Request A A A A E" at bounding box center [761, 398] width 337 height 26
click at [1314, 36] on icon "button" at bounding box center [1313, 37] width 12 height 12
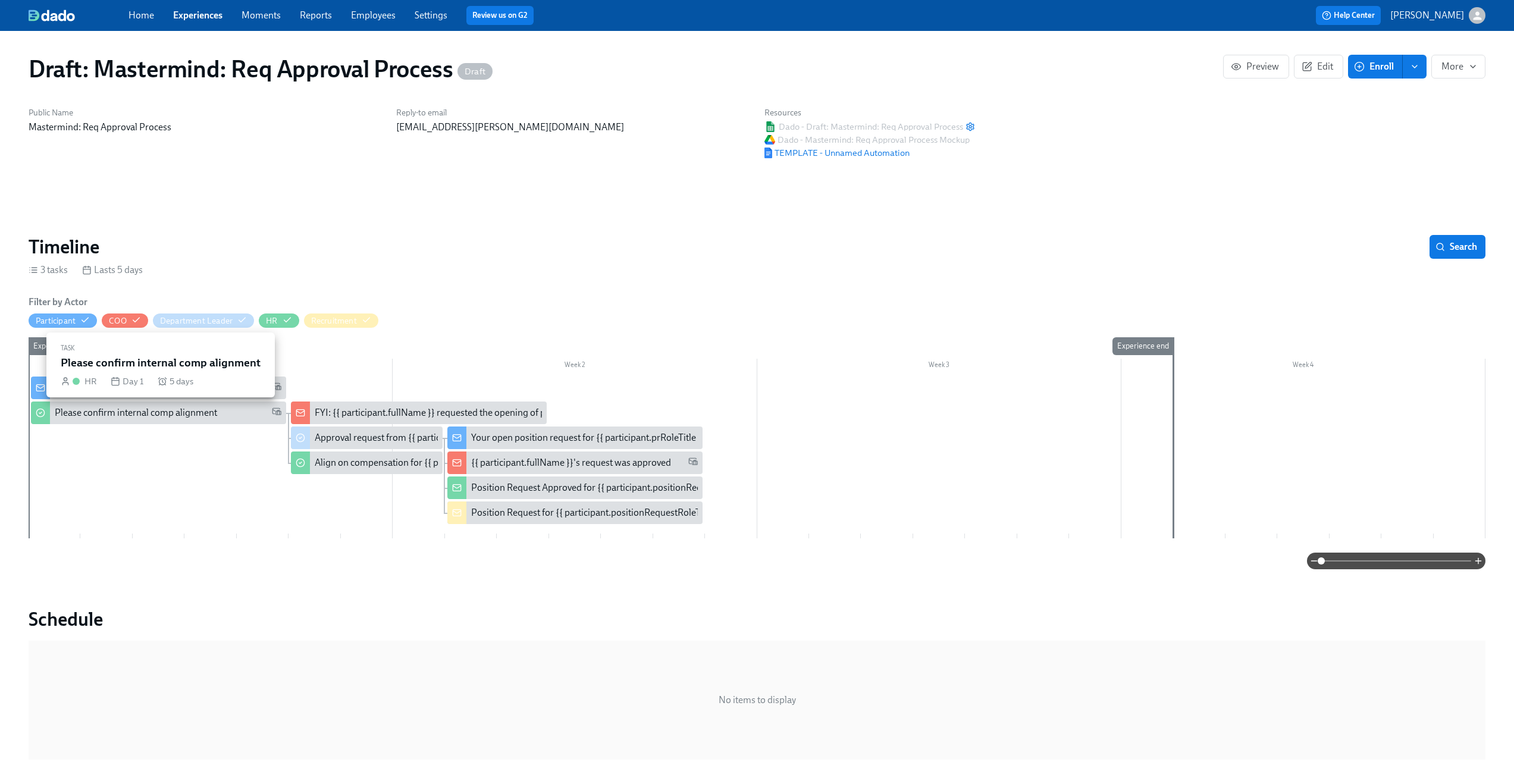
click at [187, 409] on div "Please confirm internal comp alignment" at bounding box center [136, 413] width 162 height 13
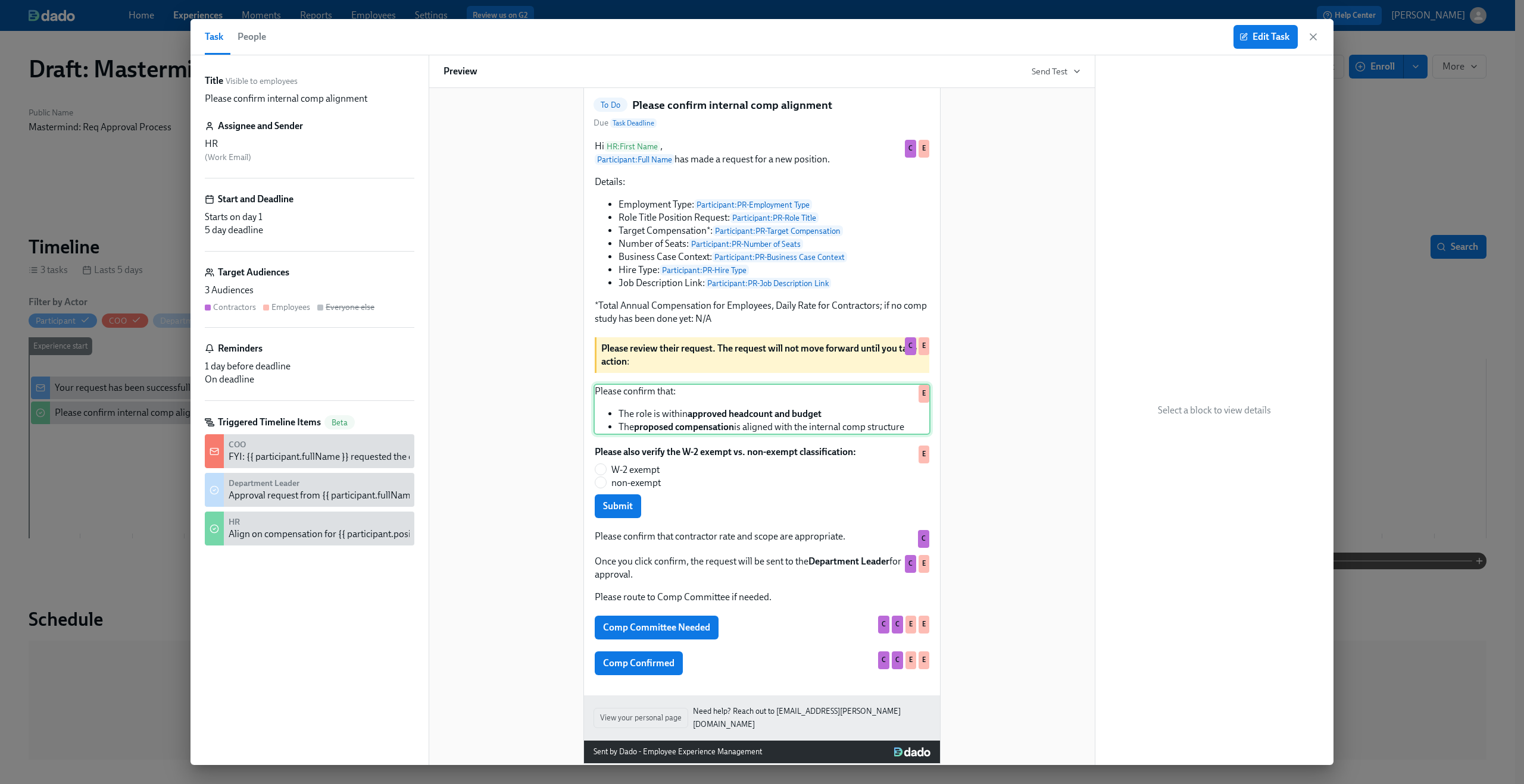
scroll to position [116, 0]
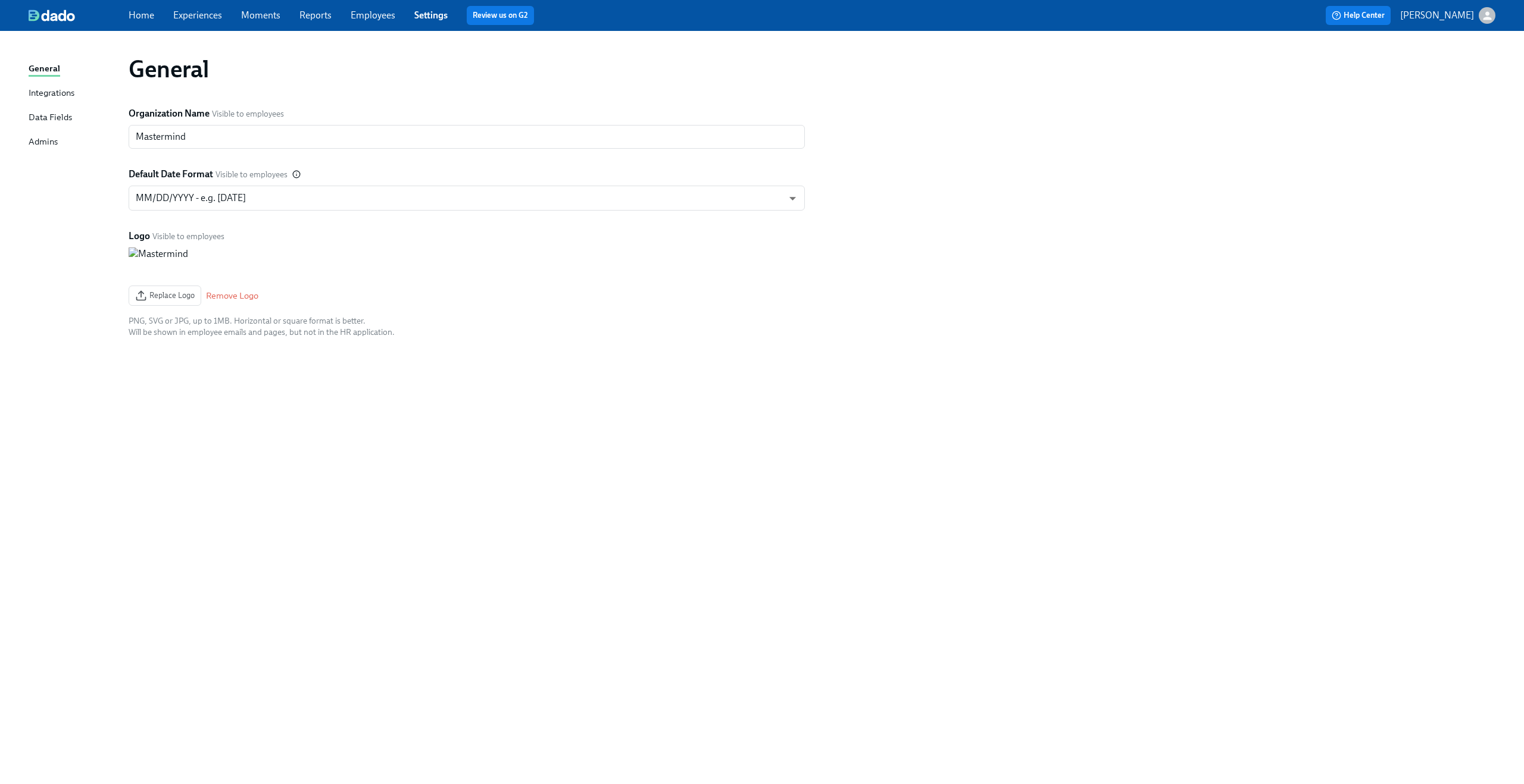
click at [34, 111] on div "Data Fields" at bounding box center [50, 118] width 44 height 15
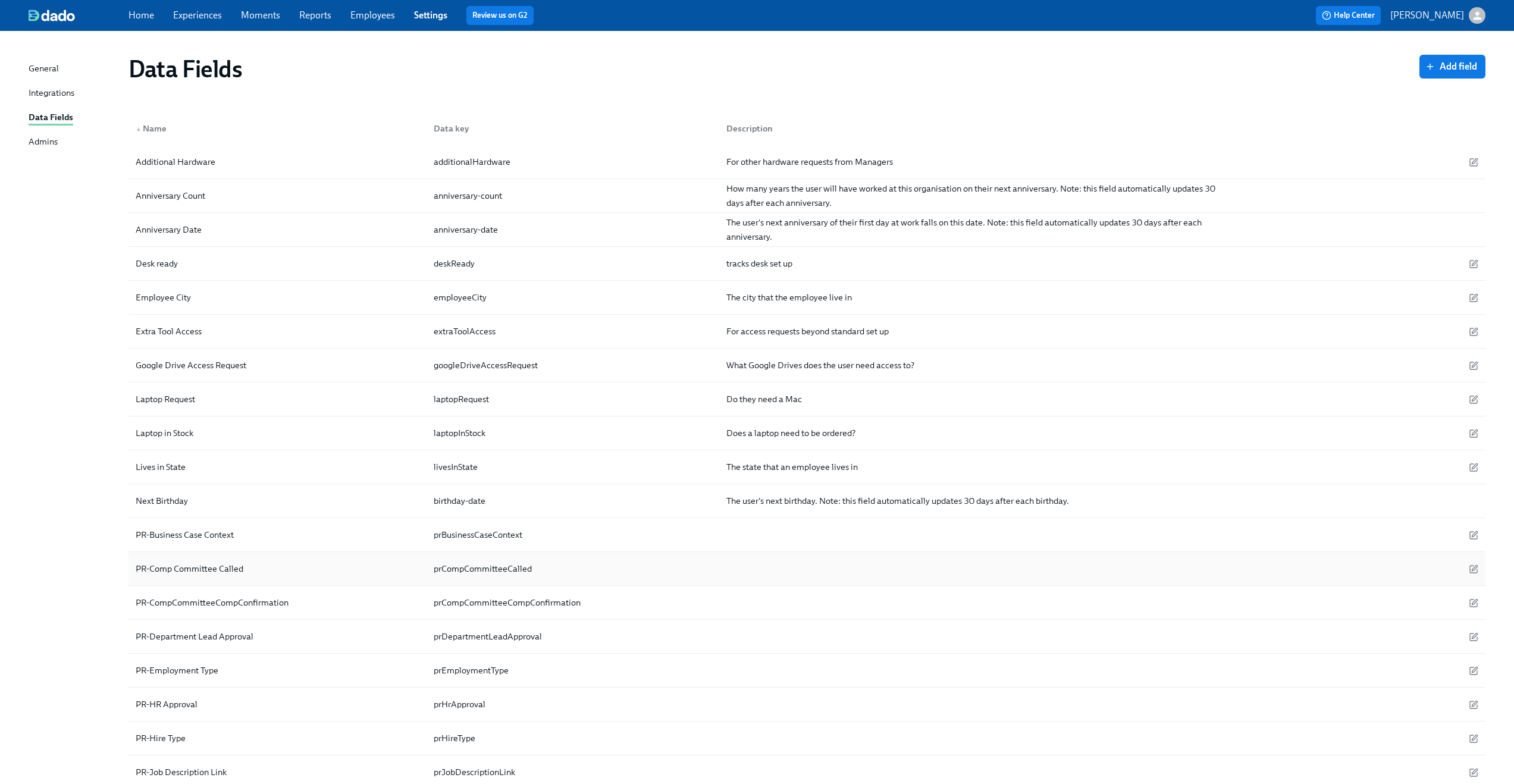
click at [543, 560] on div "prCompCommitteeCalled" at bounding box center [570, 568] width 293 height 24
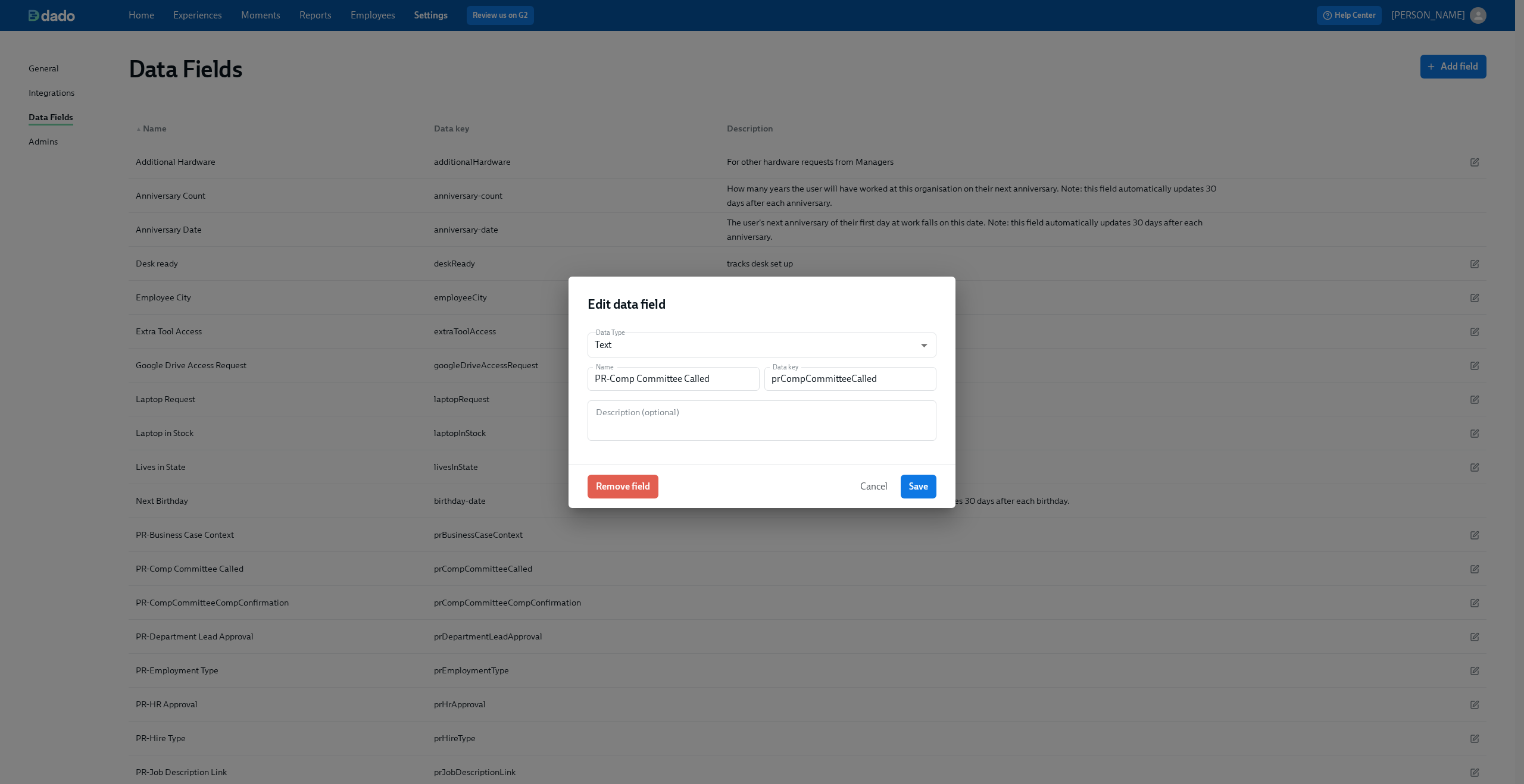
click at [886, 482] on span "Cancel" at bounding box center [873, 487] width 27 height 12
